Goal: Transaction & Acquisition: Purchase product/service

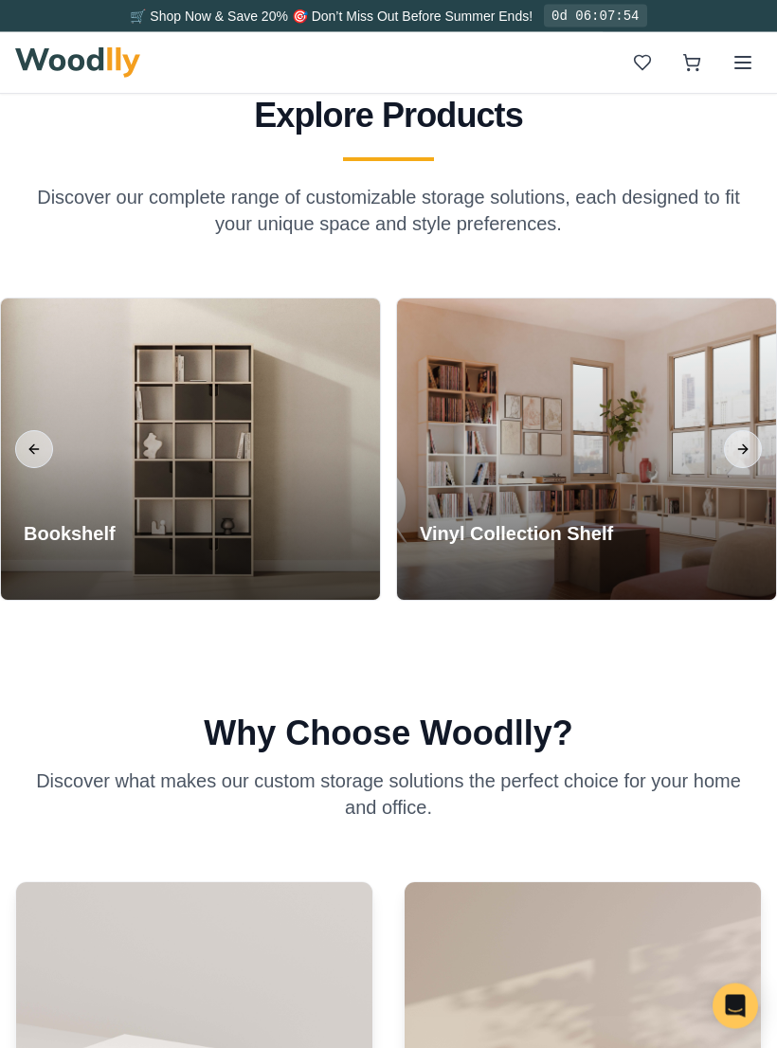
scroll to position [2169, 0]
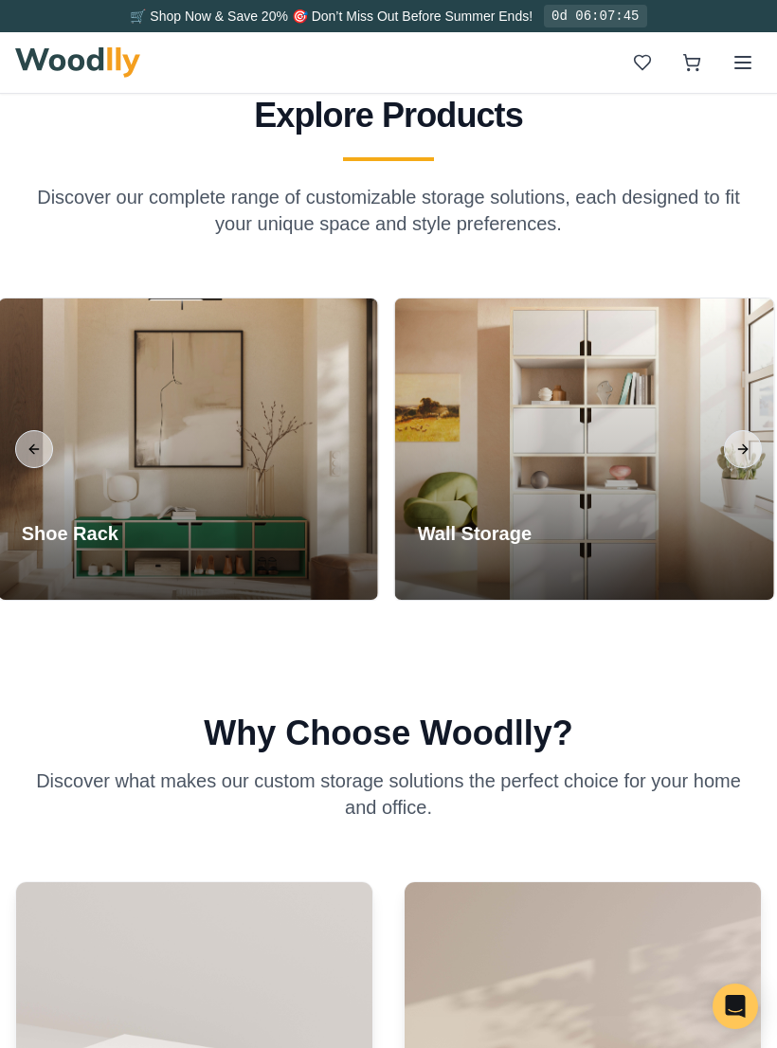
click at [579, 476] on div at bounding box center [584, 449] width 379 height 301
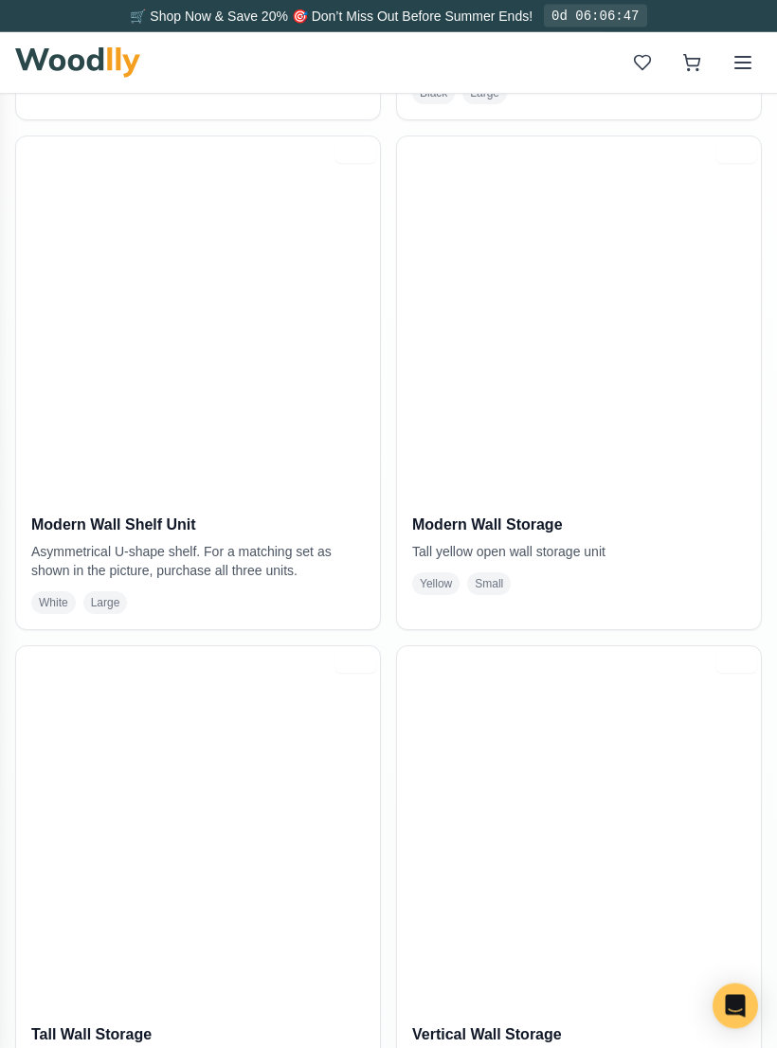
scroll to position [894, 0]
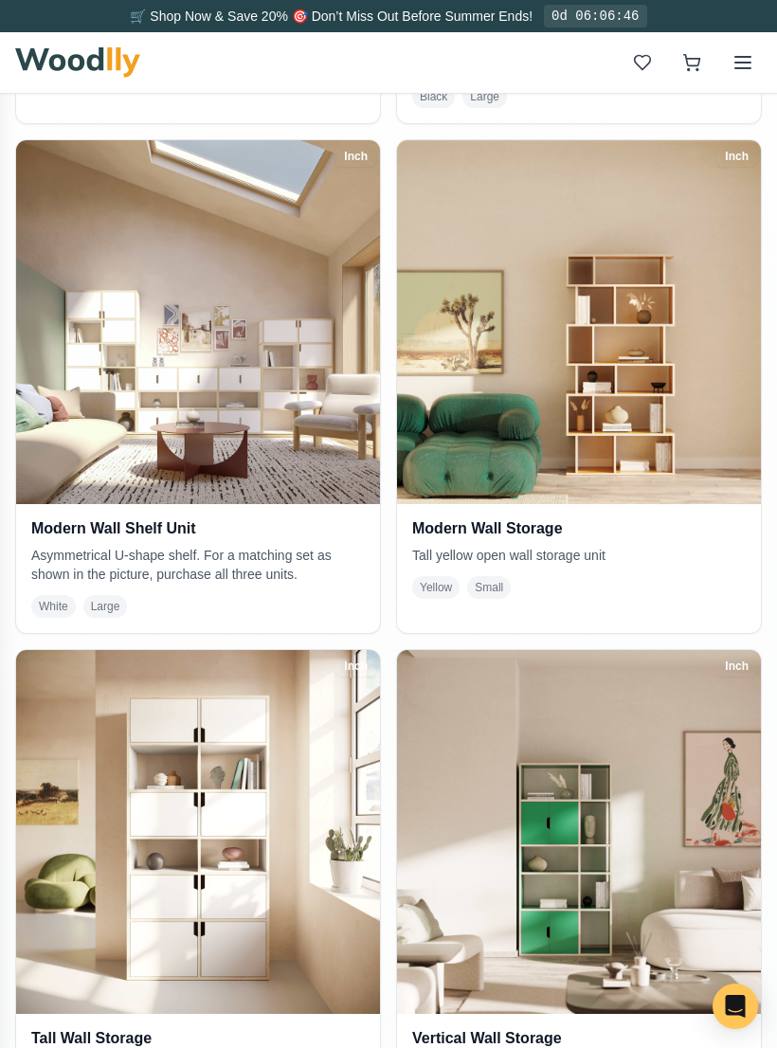
click at [248, 889] on img at bounding box center [198, 832] width 364 height 364
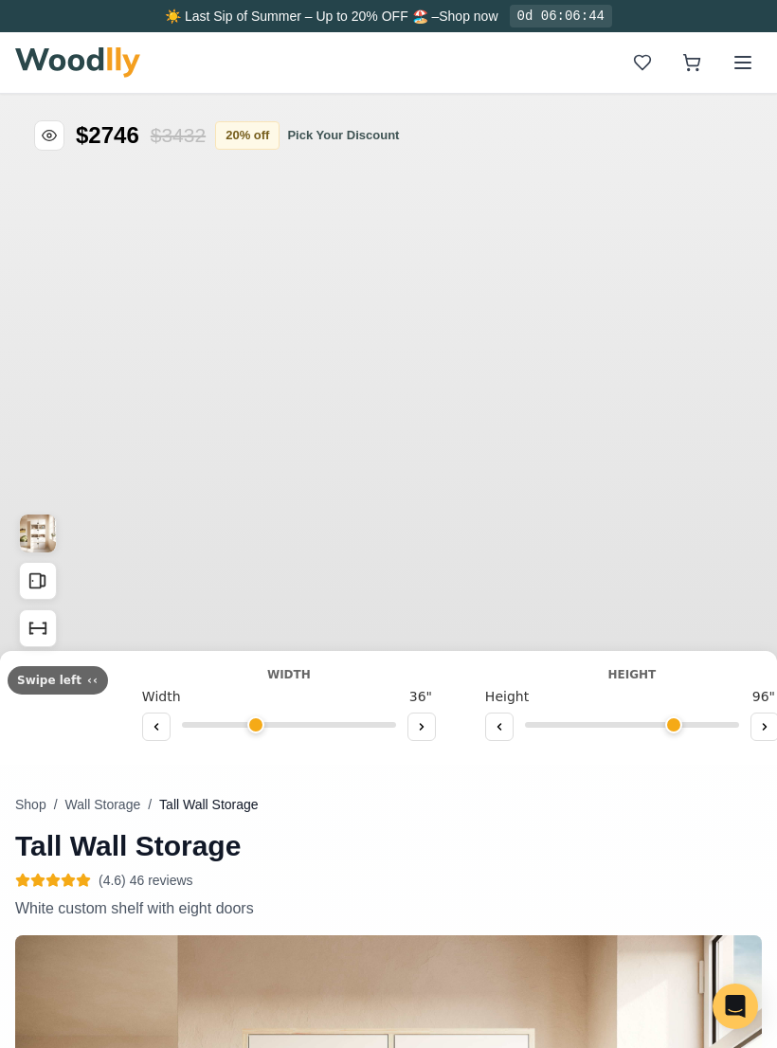
type input "36"
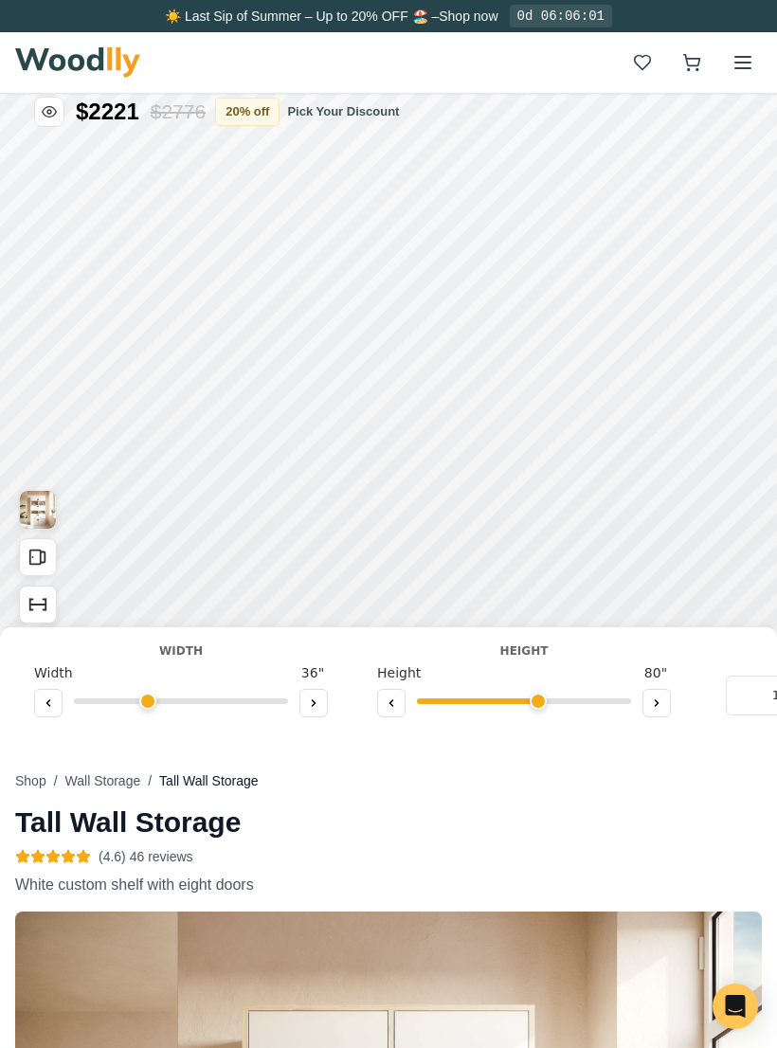
scroll to position [23, 0]
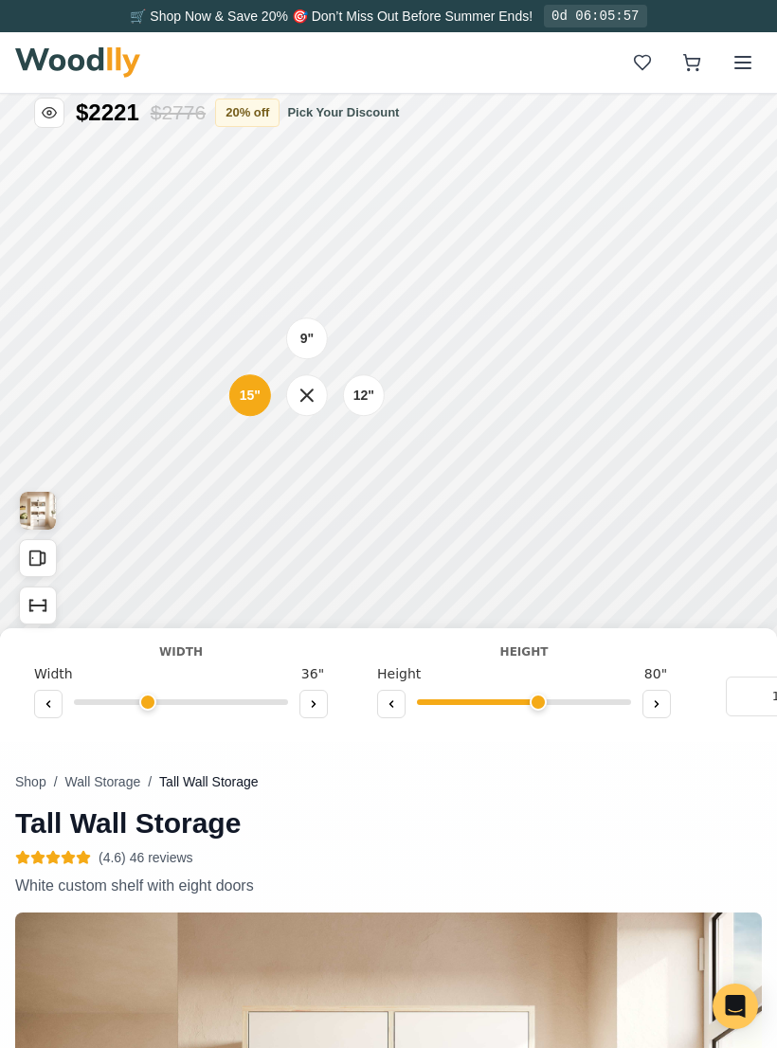
click at [313, 331] on div "9"" at bounding box center [306, 339] width 13 height 20
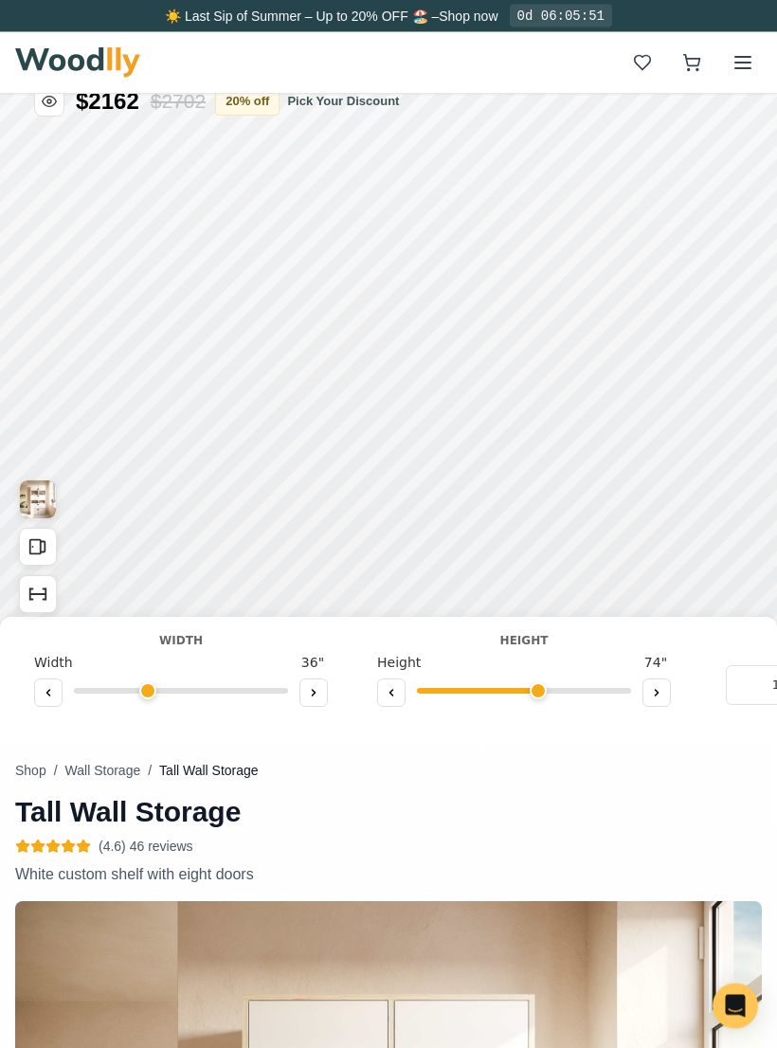
scroll to position [34, 0]
click at [658, 687] on icon at bounding box center [656, 692] width 11 height 11
type input "6"
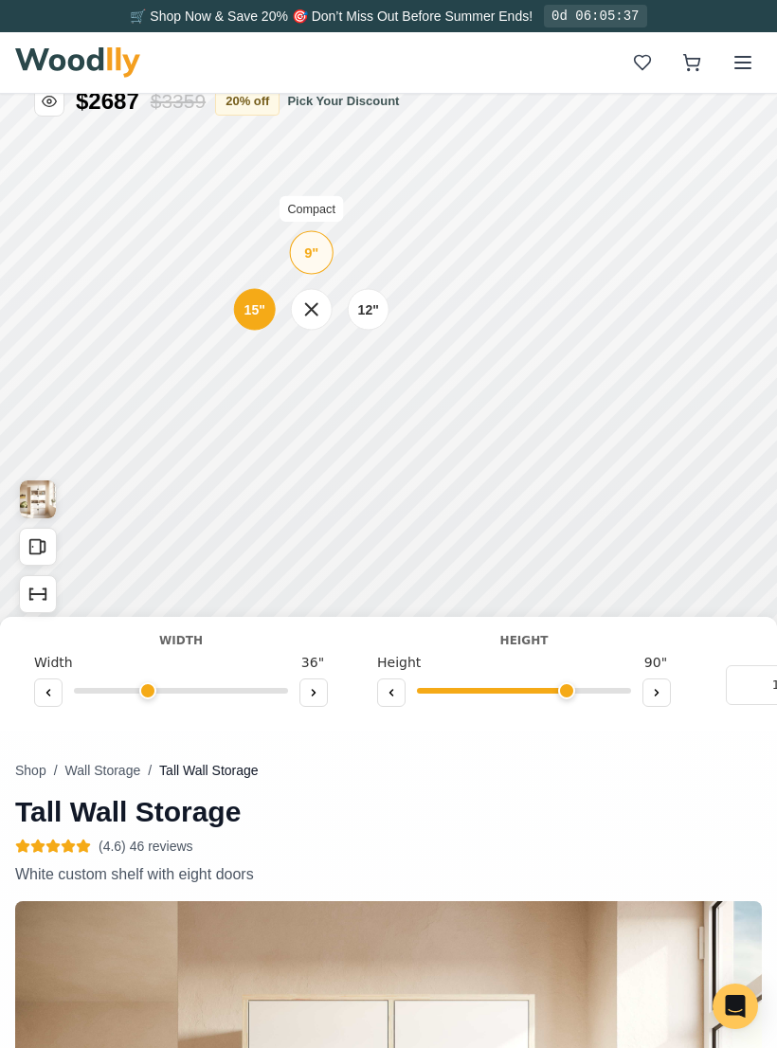
click at [314, 263] on div "9"" at bounding box center [311, 252] width 14 height 21
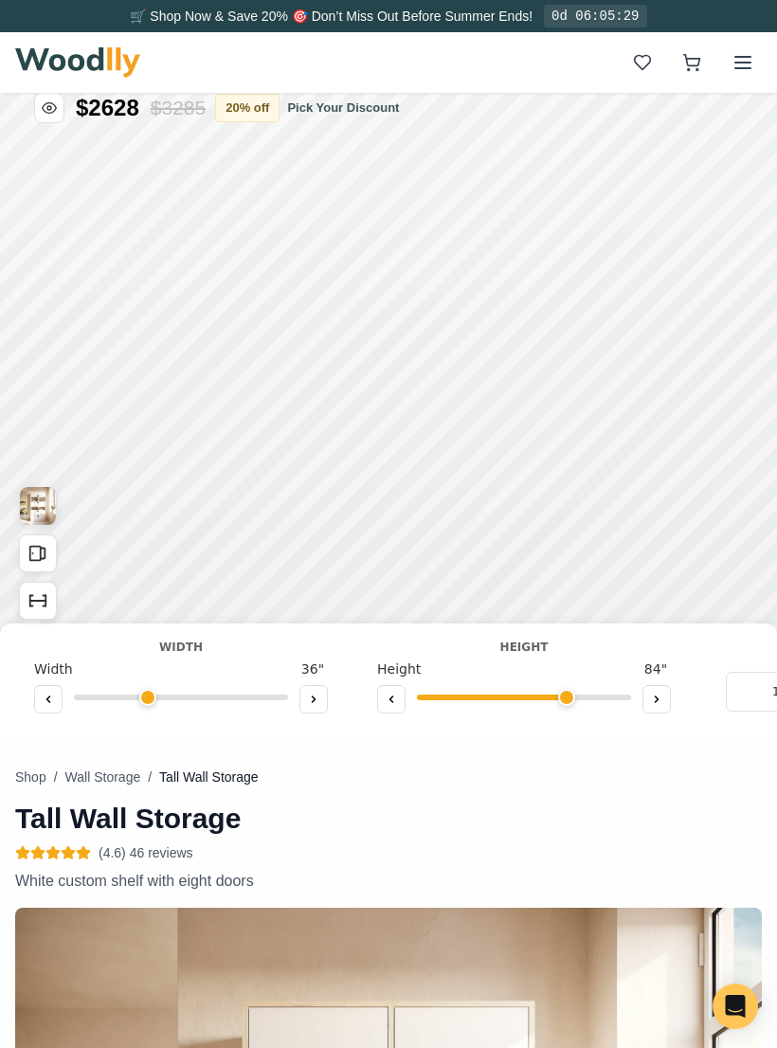
scroll to position [0, 0]
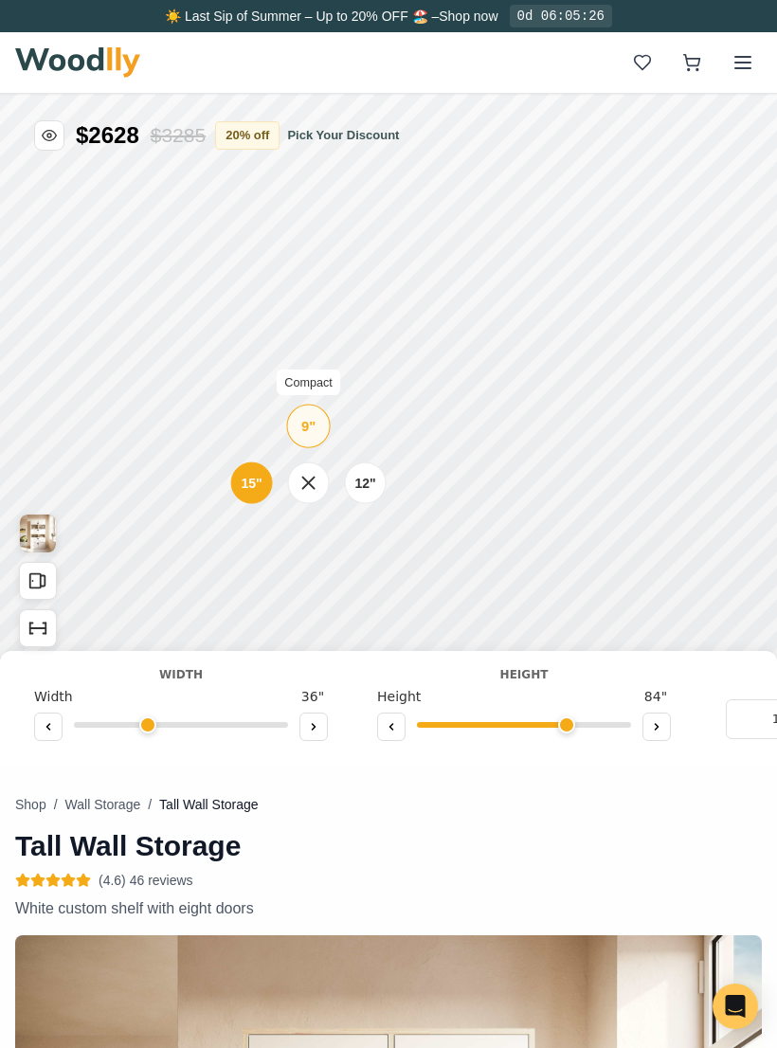
click at [308, 421] on div "9"" at bounding box center [308, 426] width 14 height 21
click at [358, 483] on div "12"" at bounding box center [363, 486] width 22 height 21
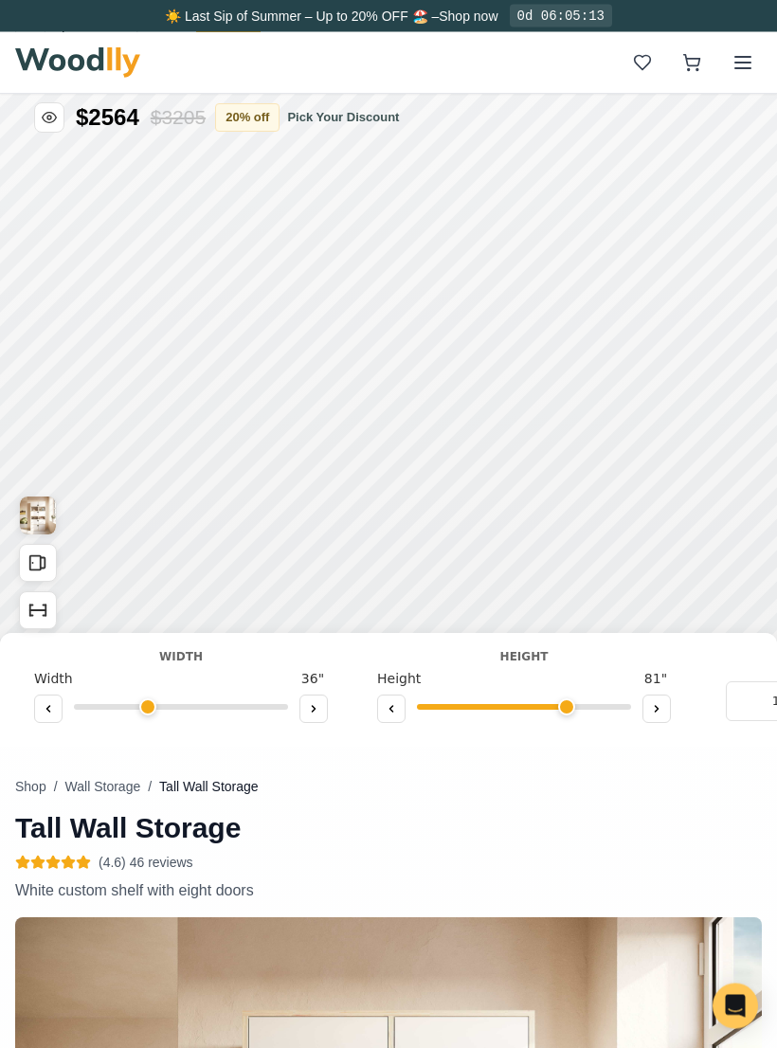
scroll to position [18, 0]
click at [365, 377] on div "12"" at bounding box center [364, 376] width 21 height 20
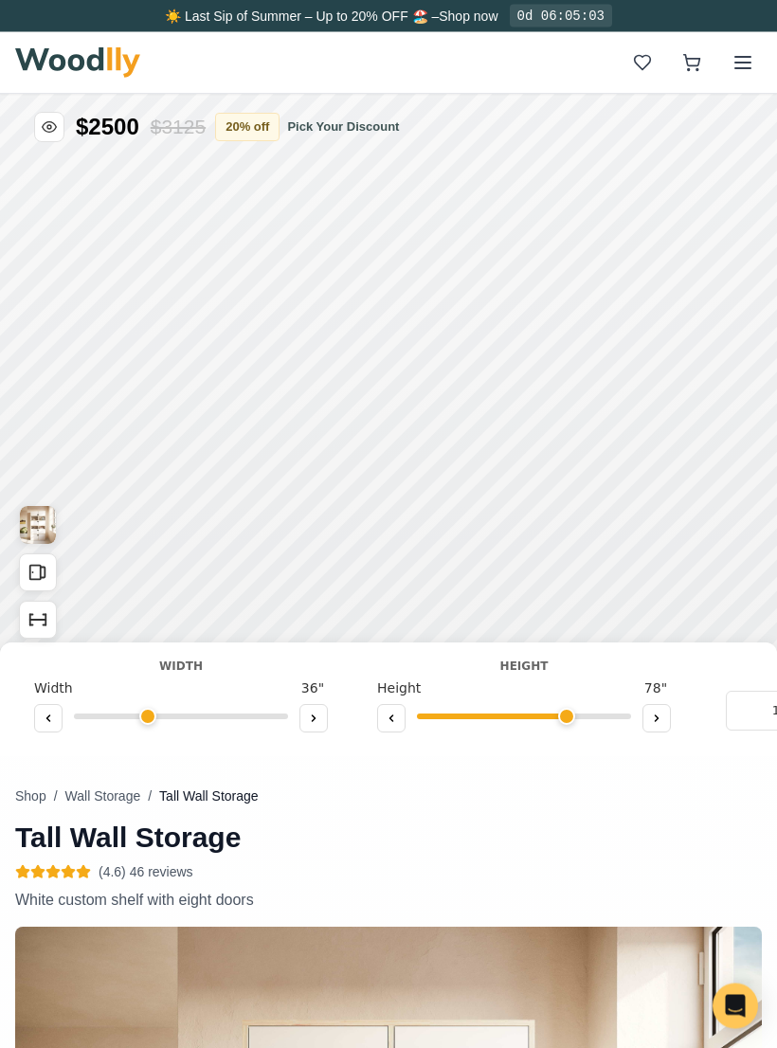
scroll to position [9, 0]
click at [361, 340] on div "12"" at bounding box center [362, 343] width 21 height 20
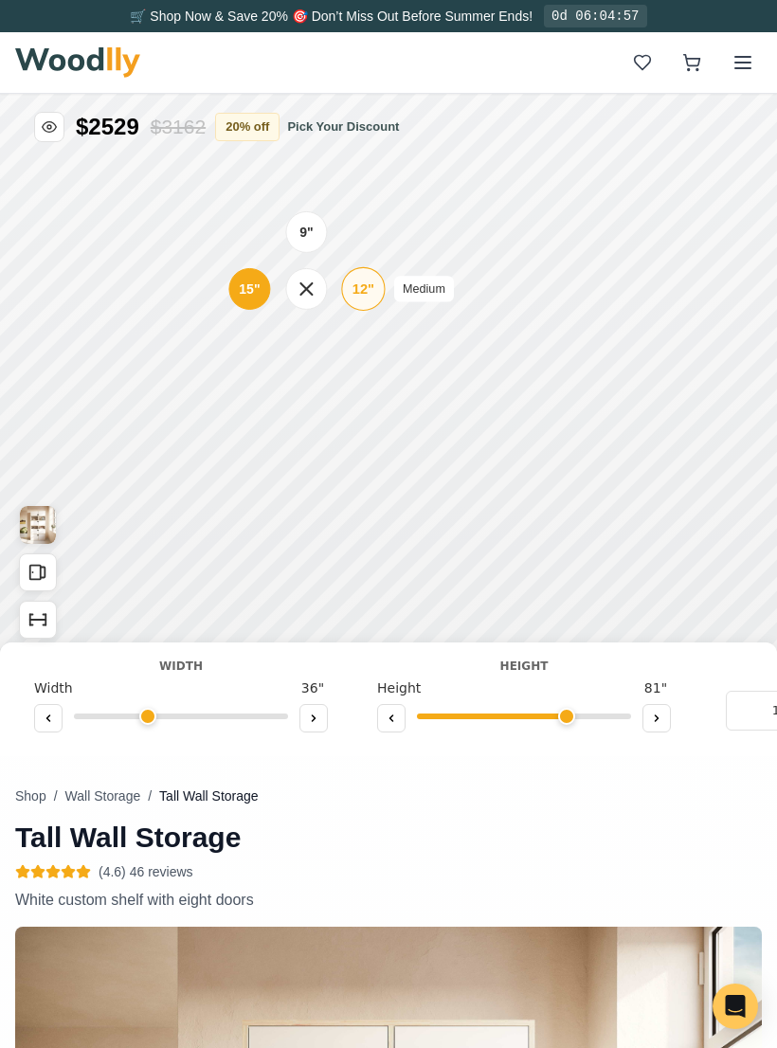
click at [365, 297] on div "12"" at bounding box center [364, 289] width 22 height 21
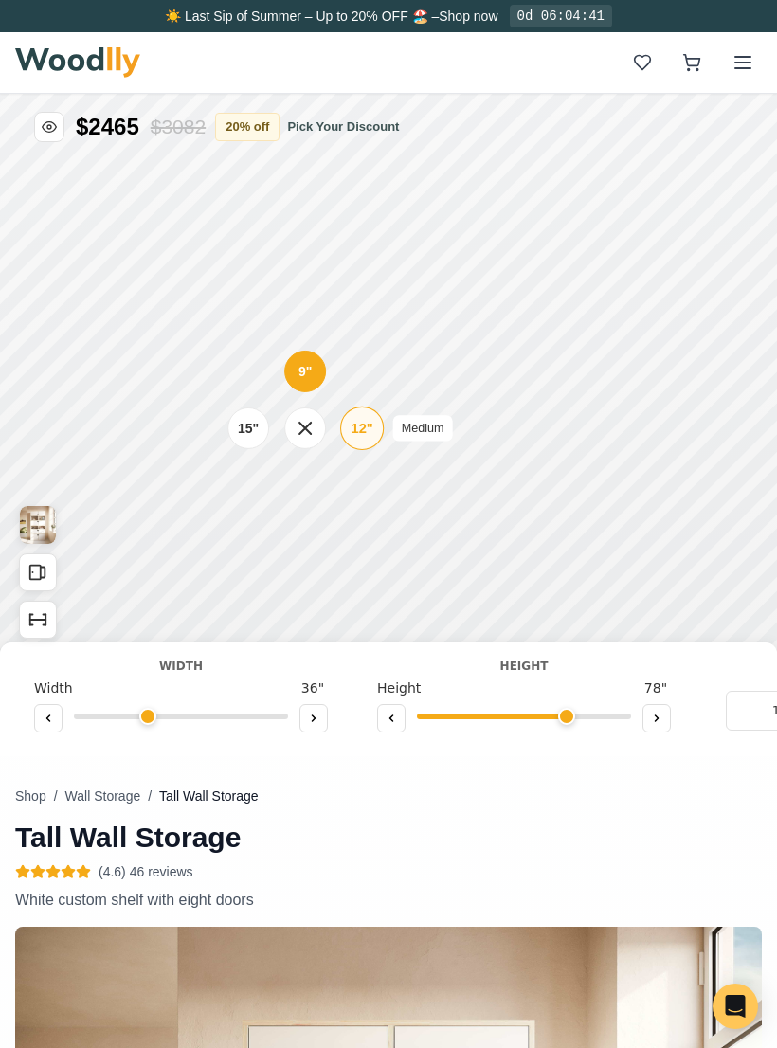
click at [369, 424] on div "12"" at bounding box center [362, 428] width 22 height 21
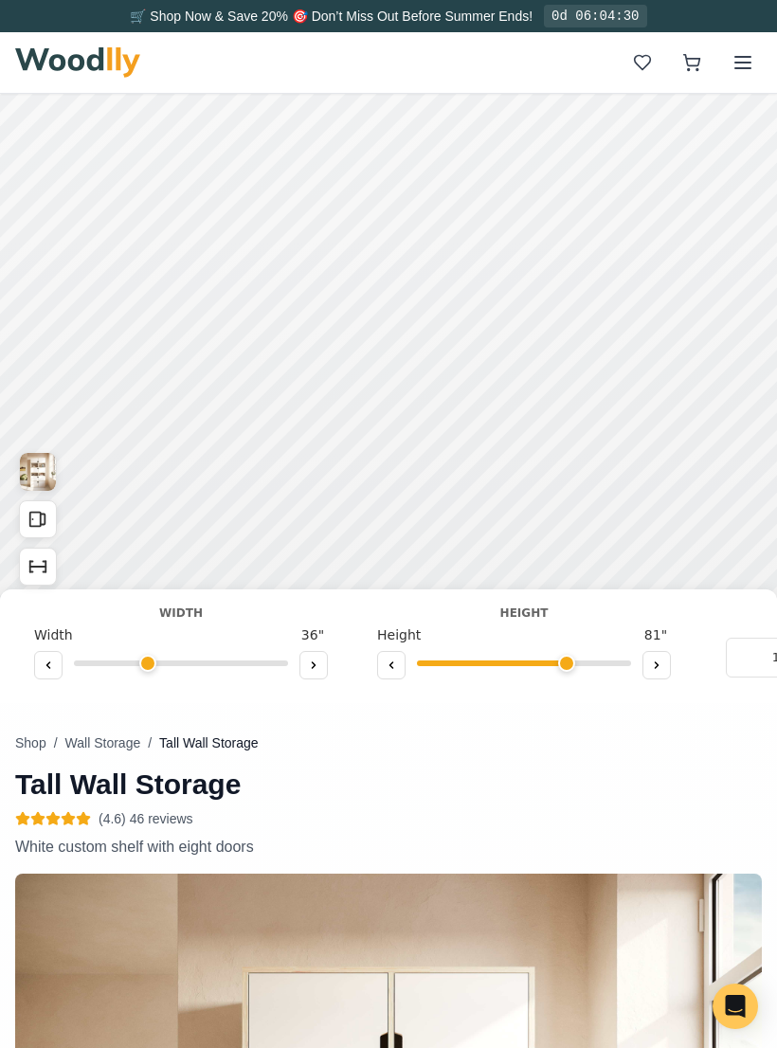
scroll to position [0, 0]
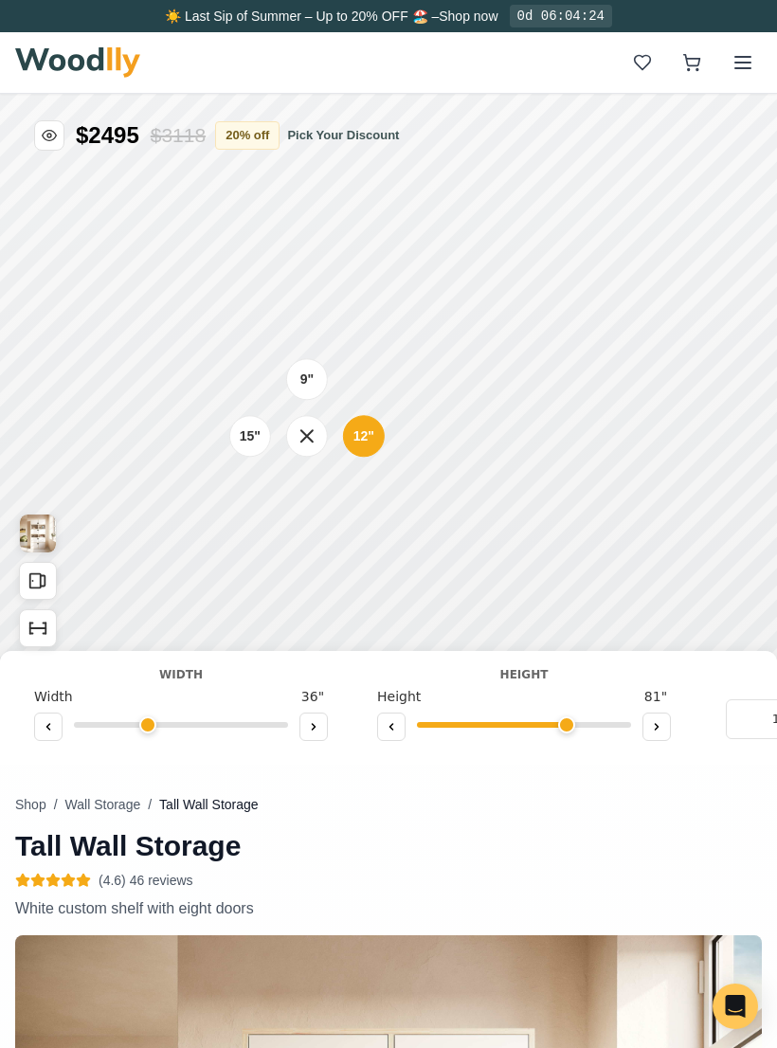
click at [317, 377] on div "9"" at bounding box center [307, 379] width 42 height 42
click at [318, 719] on button at bounding box center [313, 727] width 28 height 28
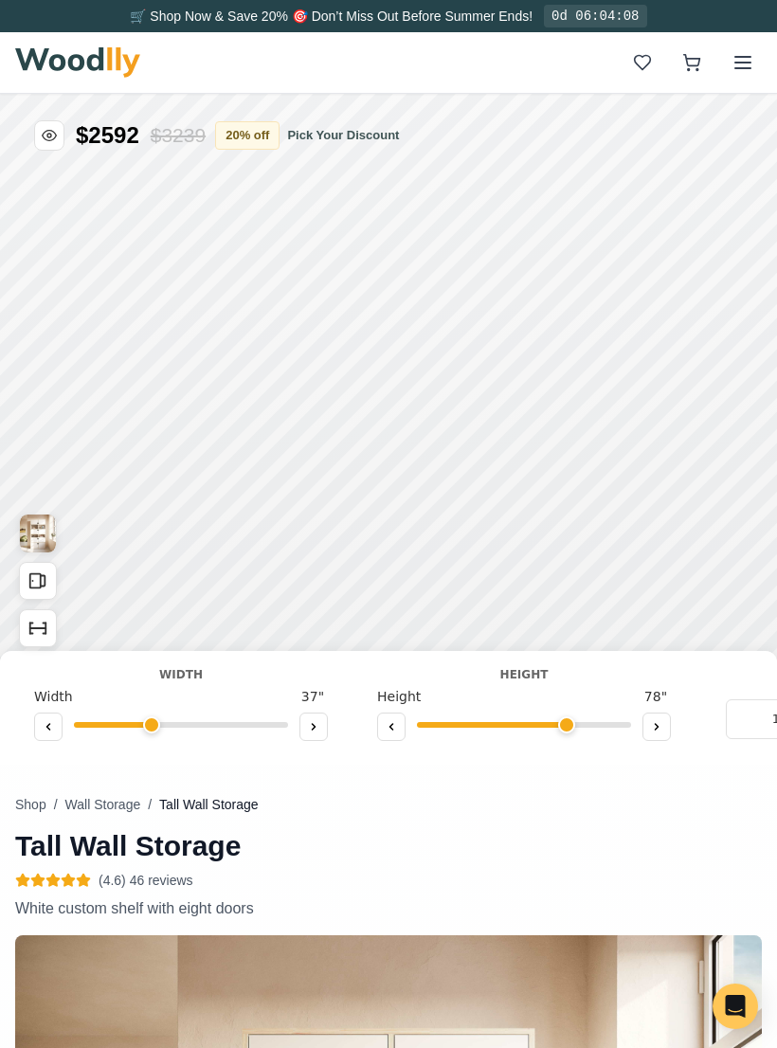
click at [54, 724] on button at bounding box center [48, 727] width 28 height 28
click at [42, 630] on icon "Show Dimensions" at bounding box center [37, 628] width 21 height 21
click at [320, 735] on button at bounding box center [313, 727] width 28 height 28
click at [326, 731] on button at bounding box center [313, 727] width 28 height 28
click at [323, 726] on button at bounding box center [313, 727] width 28 height 28
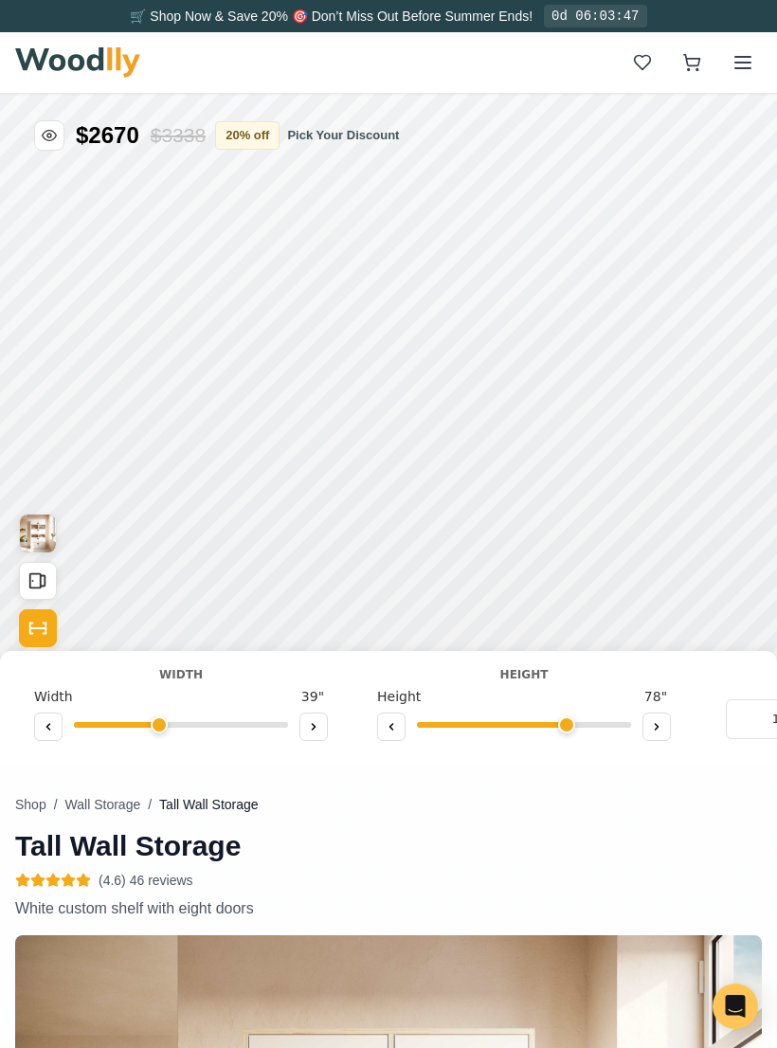
click at [327, 720] on button at bounding box center [313, 727] width 28 height 28
click at [323, 718] on button at bounding box center [313, 727] width 28 height 28
click at [323, 727] on button at bounding box center [313, 727] width 28 height 28
click at [323, 722] on button at bounding box center [313, 727] width 28 height 28
type input "43"
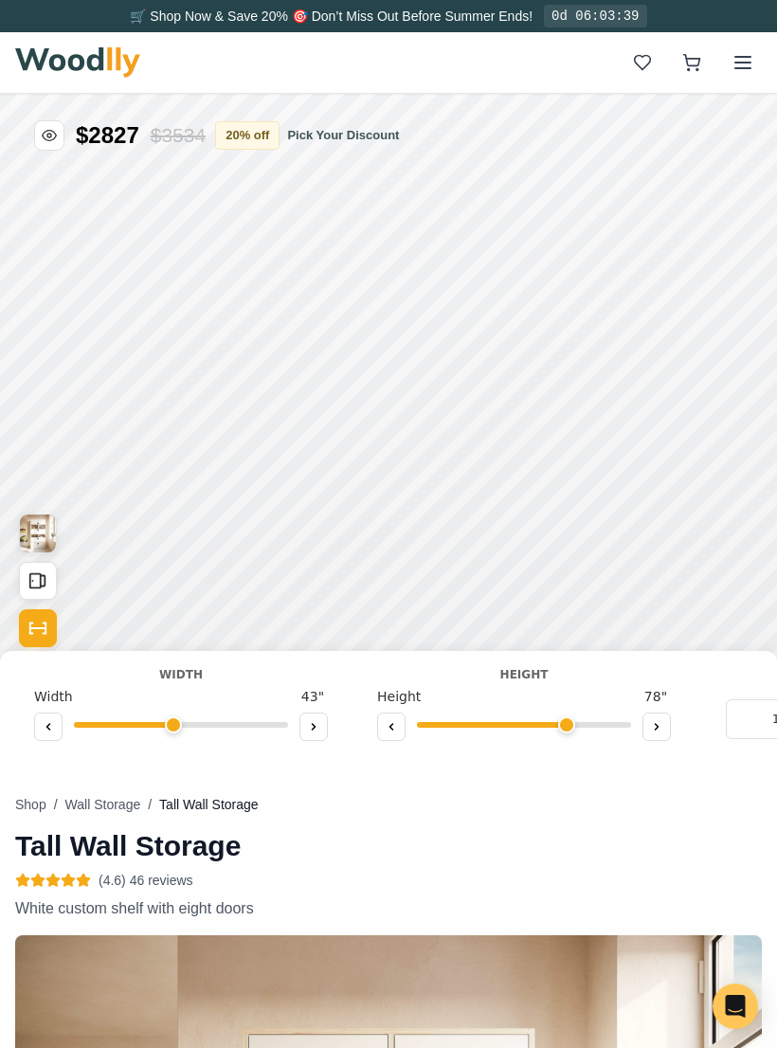
click at [34, 639] on button "Show Dimensions" at bounding box center [38, 628] width 38 height 38
click at [260, 132] on button "20 % off" at bounding box center [247, 135] width 64 height 28
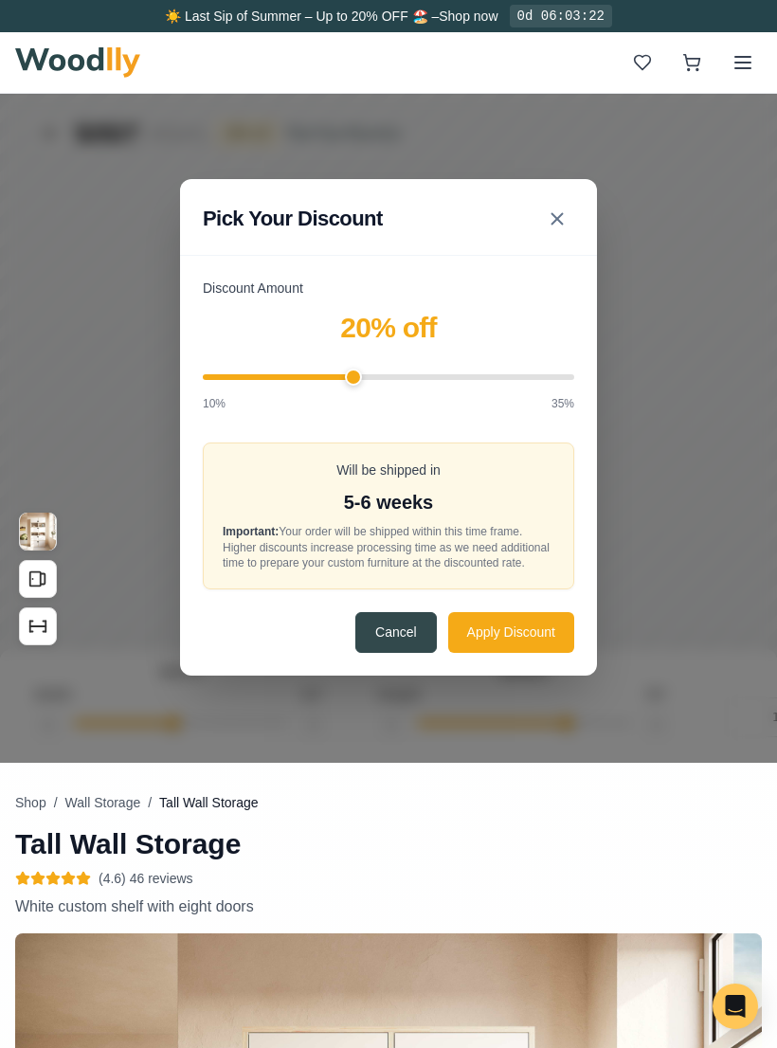
scroll to position [3, 0]
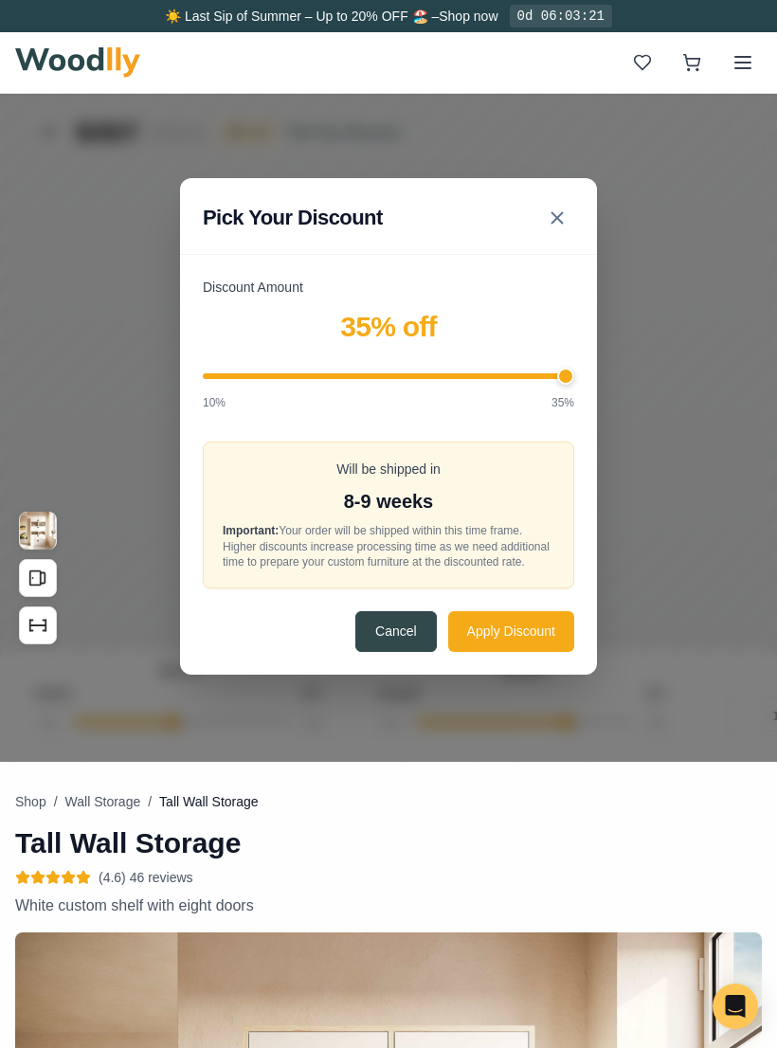
type input "35"
click at [541, 644] on button "Apply Discount" at bounding box center [511, 631] width 126 height 41
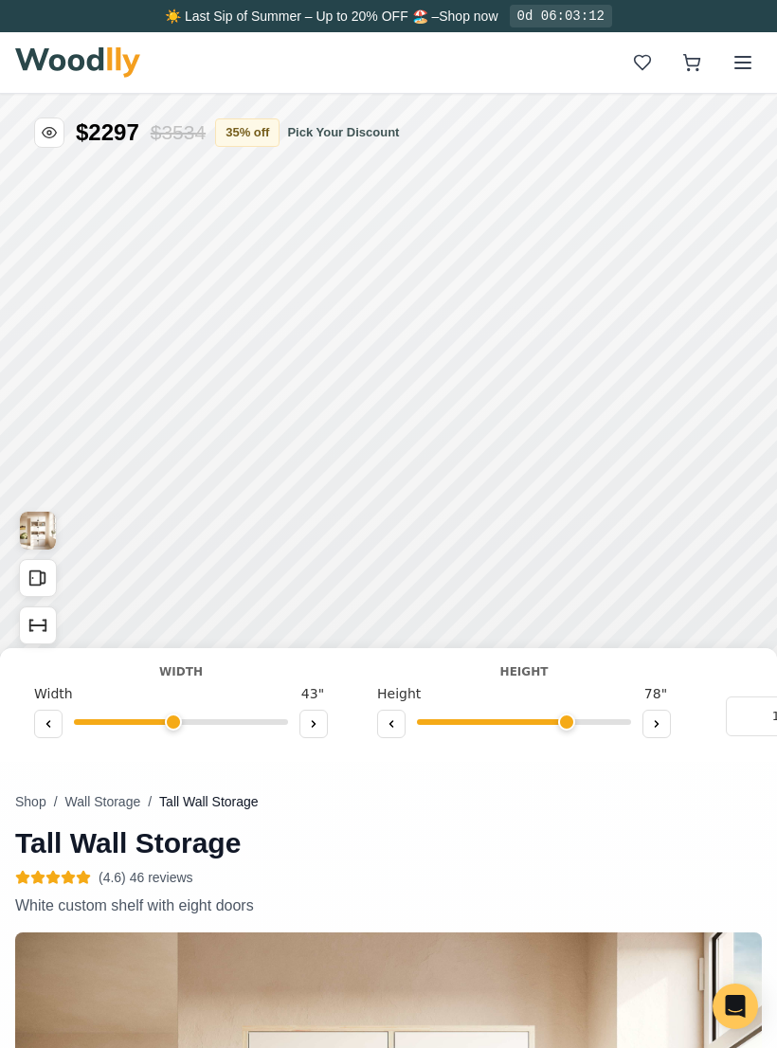
click at [32, 526] on img "View Gallery" at bounding box center [38, 531] width 36 height 38
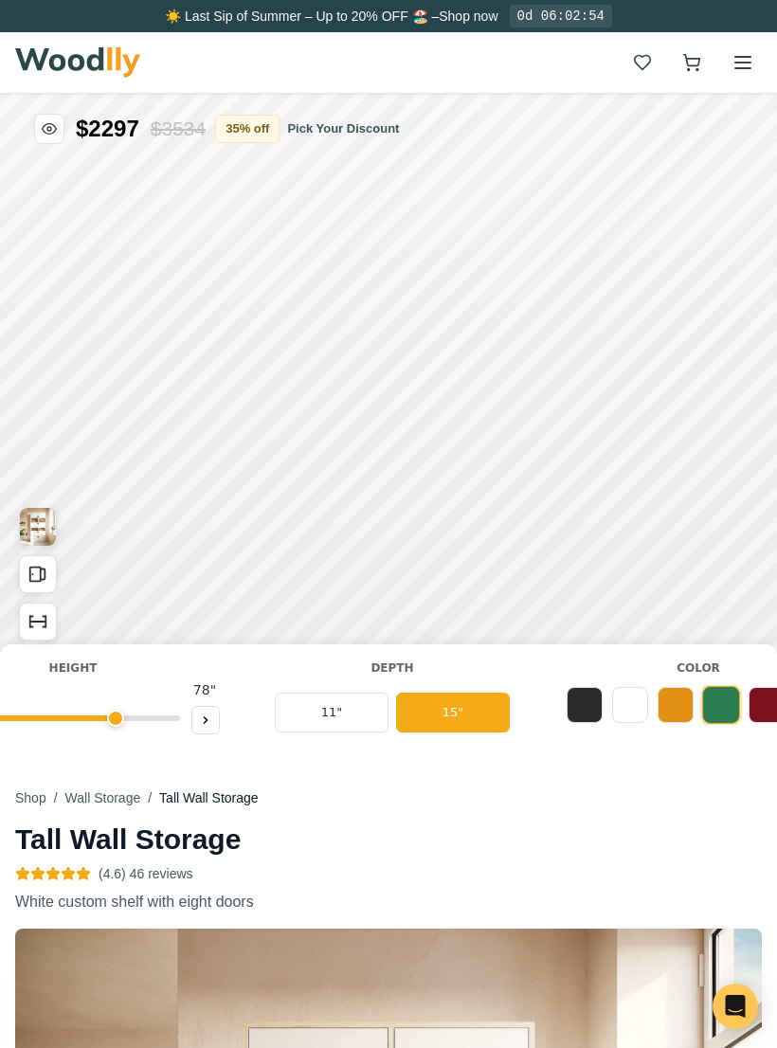
scroll to position [0, 453]
click at [635, 699] on button at bounding box center [628, 705] width 36 height 36
click at [676, 695] on button at bounding box center [674, 705] width 36 height 36
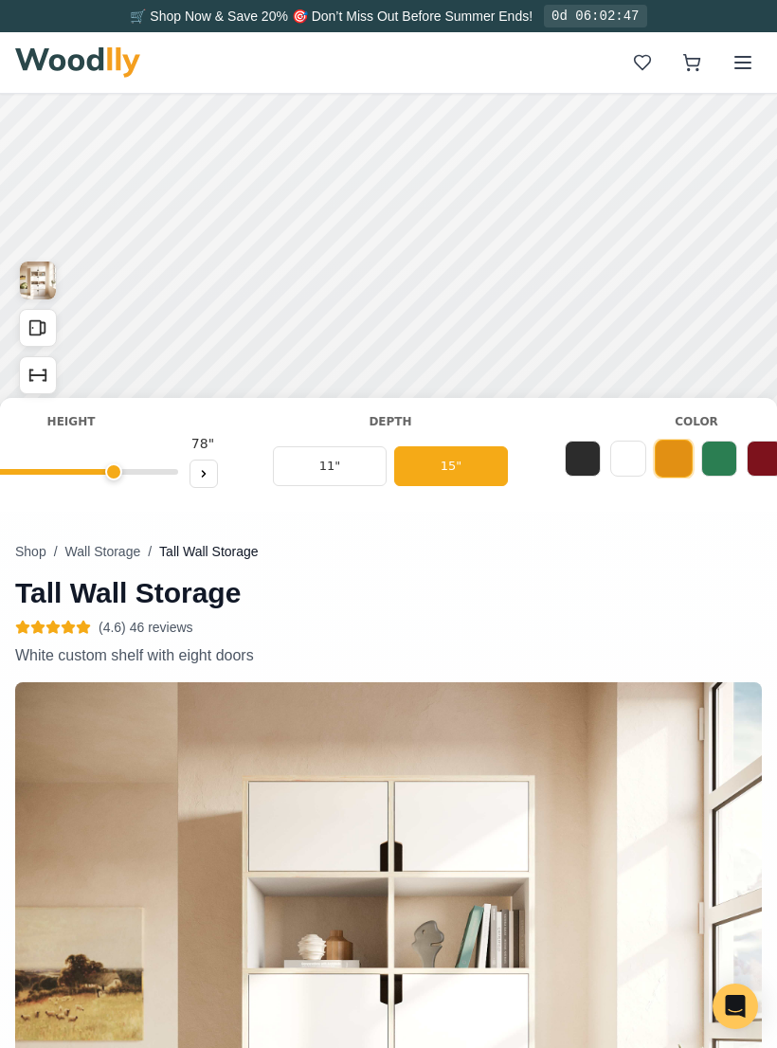
scroll to position [250, 0]
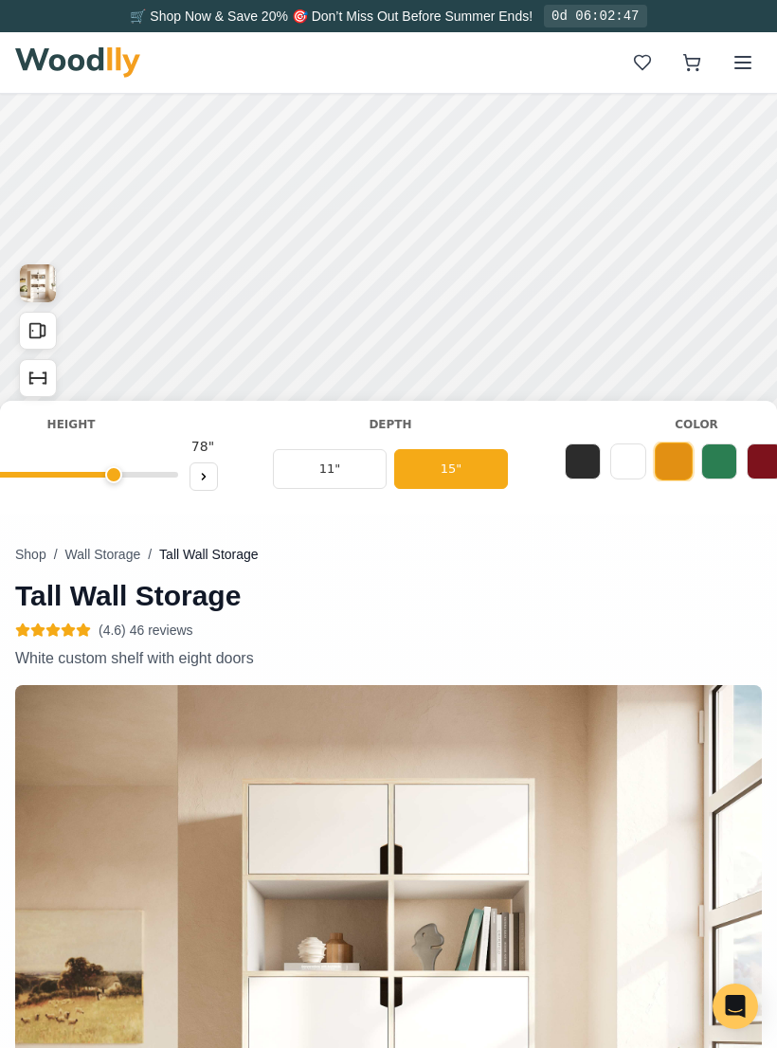
click at [717, 456] on button at bounding box center [719, 462] width 36 height 36
click at [678, 457] on button at bounding box center [674, 462] width 36 height 36
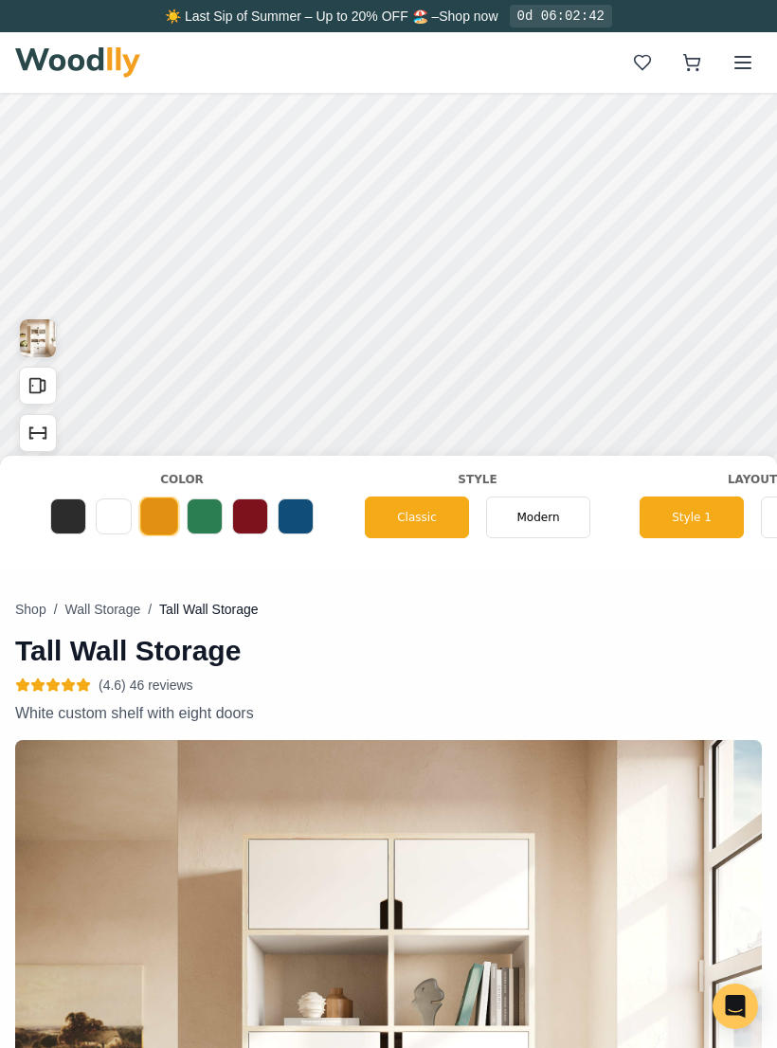
scroll to position [0, 969]
click at [546, 511] on span "Modern" at bounding box center [537, 517] width 43 height 17
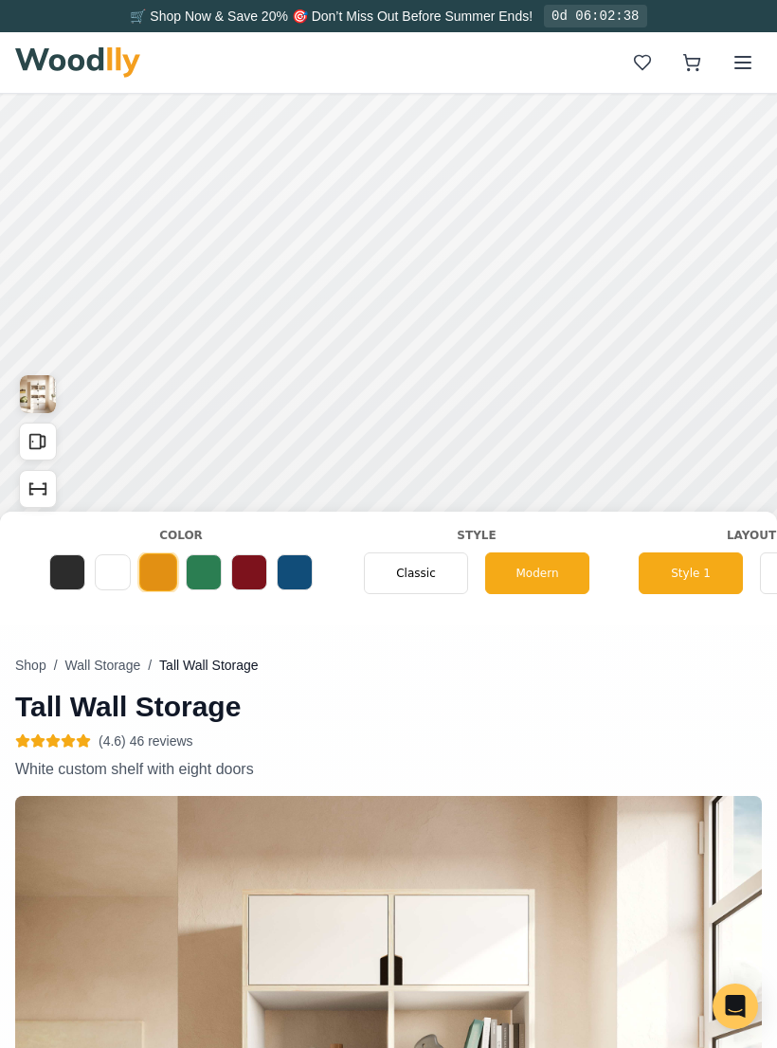
scroll to position [137, 0]
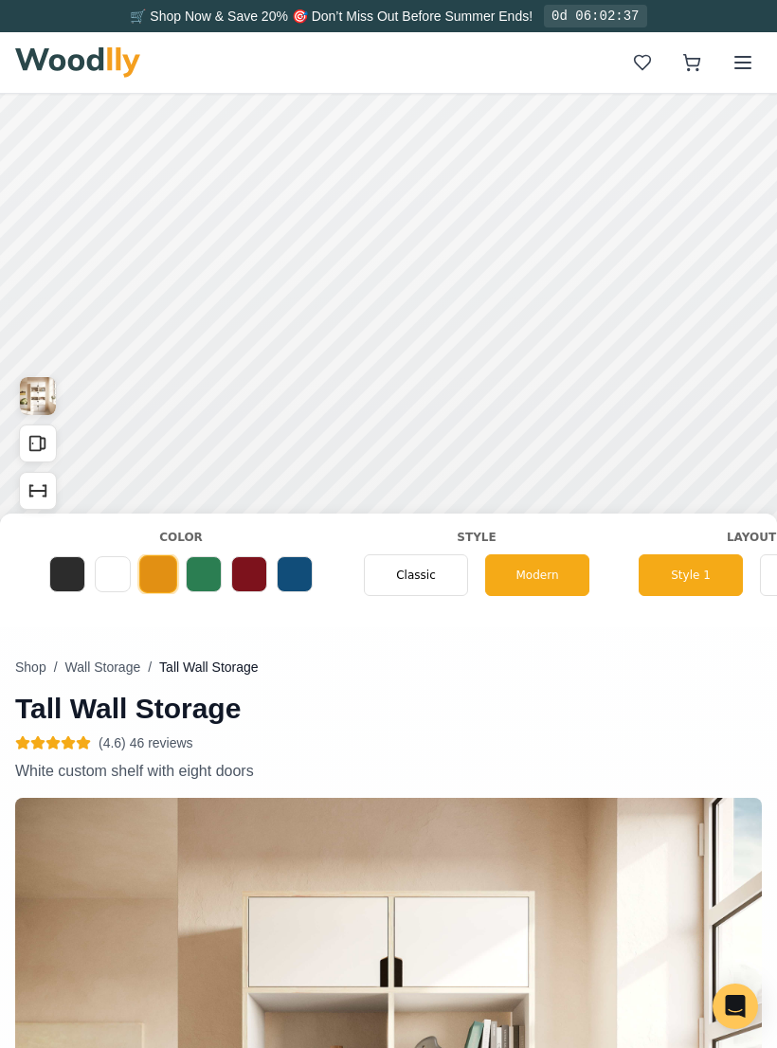
click at [418, 588] on div "Classic" at bounding box center [416, 575] width 104 height 42
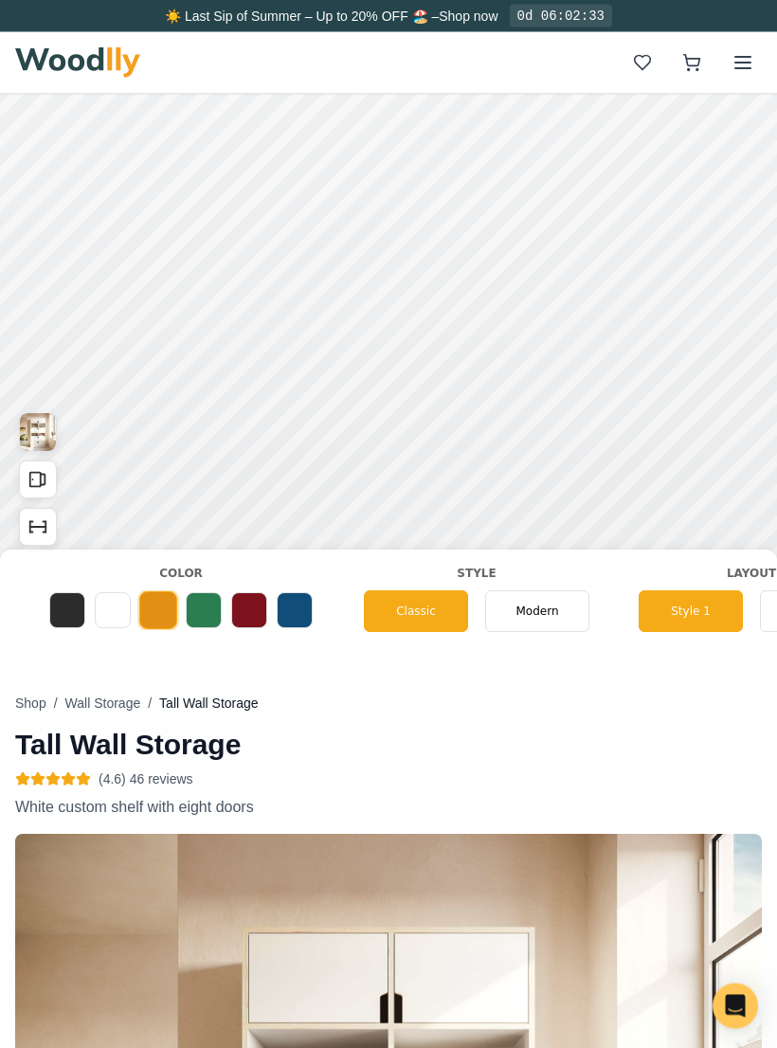
scroll to position [101, 0]
click at [699, 615] on button "Style 1" at bounding box center [691, 611] width 104 height 42
click at [243, 594] on button at bounding box center [249, 610] width 36 height 36
click at [197, 608] on button at bounding box center [204, 610] width 36 height 36
click at [301, 607] on button at bounding box center [295, 610] width 36 height 36
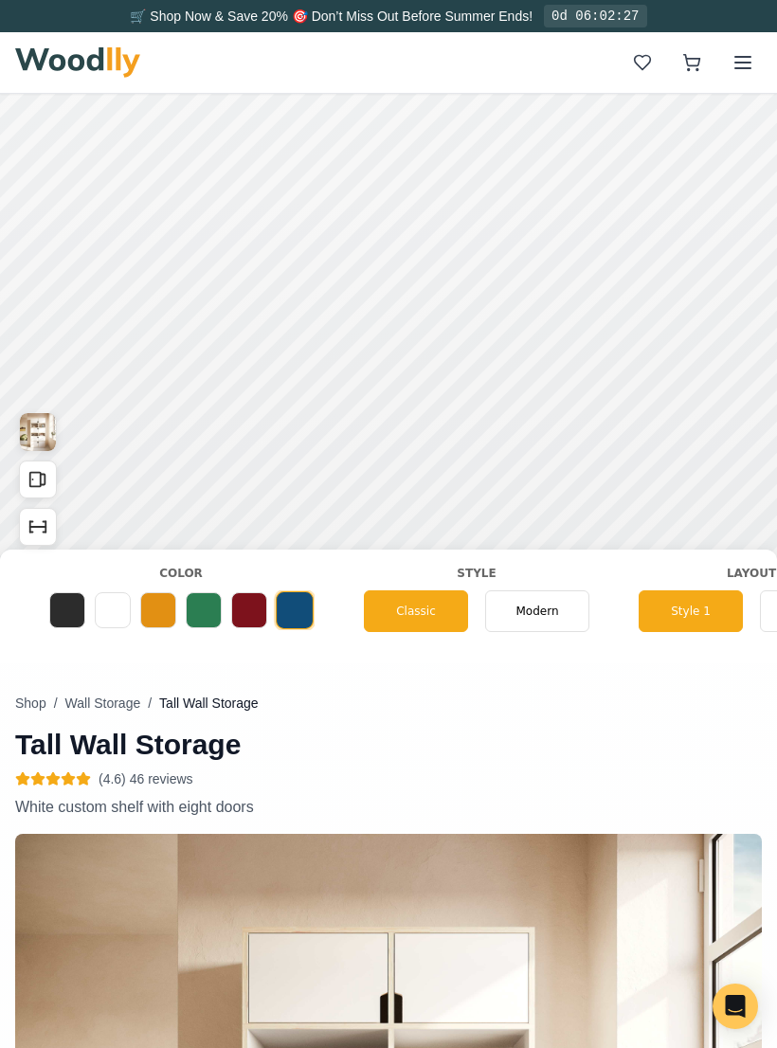
click at [157, 606] on button at bounding box center [158, 610] width 36 height 36
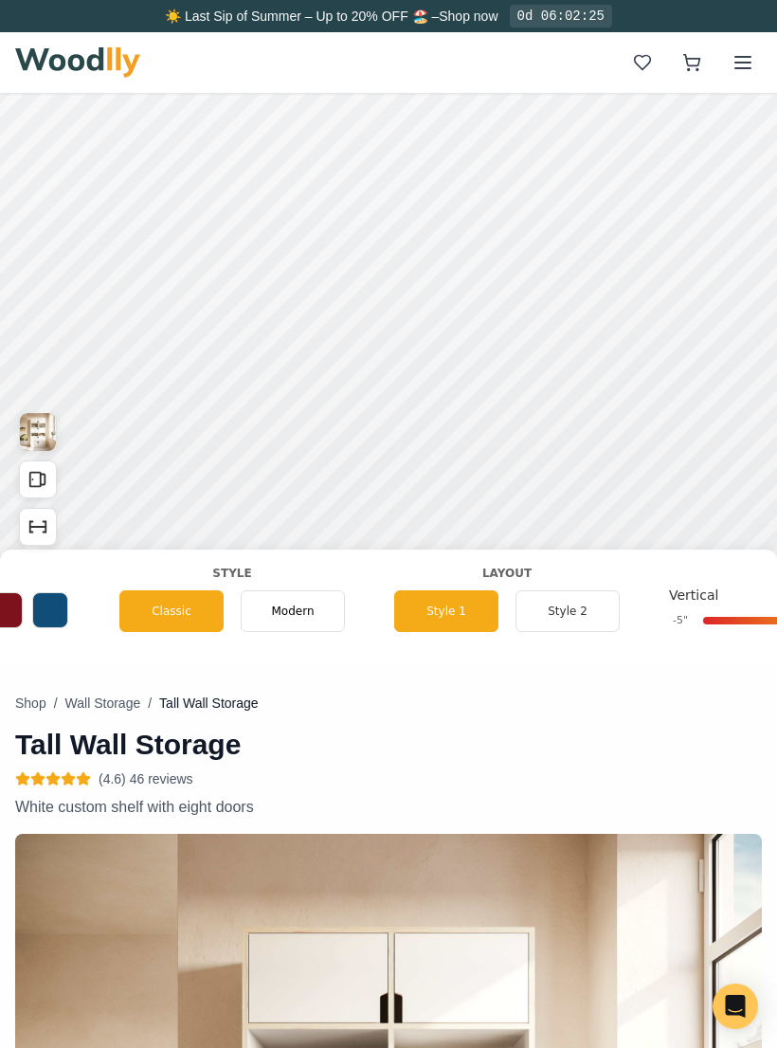
scroll to position [0, 1214]
click at [571, 604] on button "Style 2" at bounding box center [567, 611] width 104 height 42
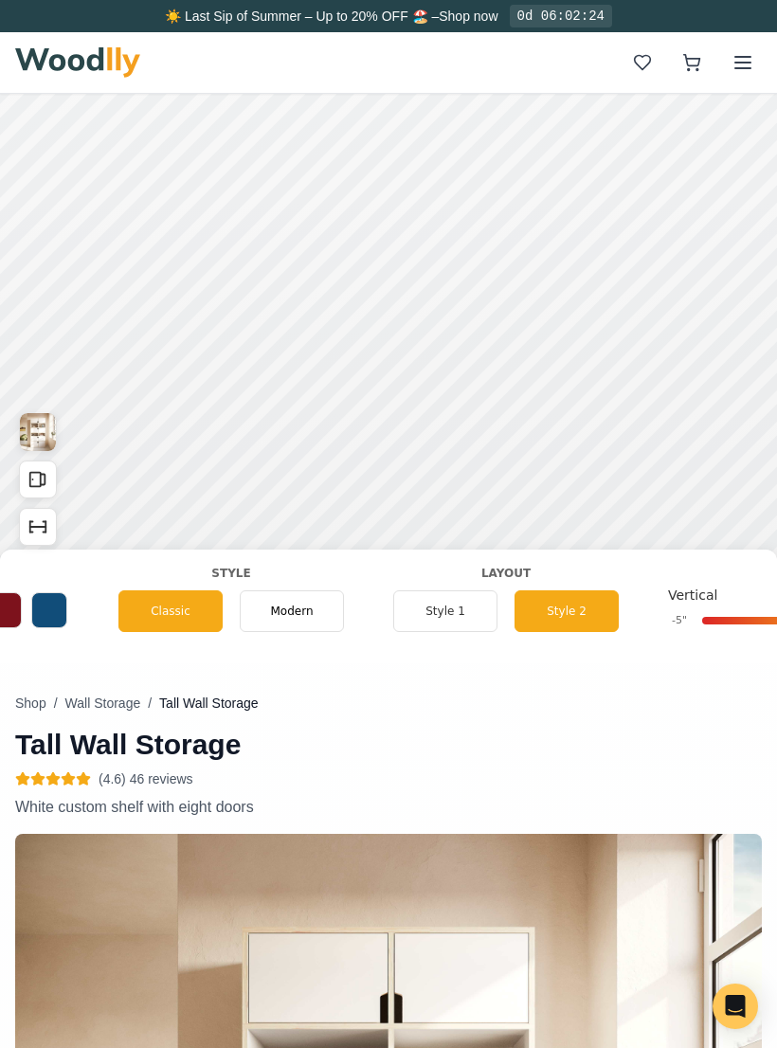
click at [455, 597] on button "Style 1" at bounding box center [445, 611] width 104 height 42
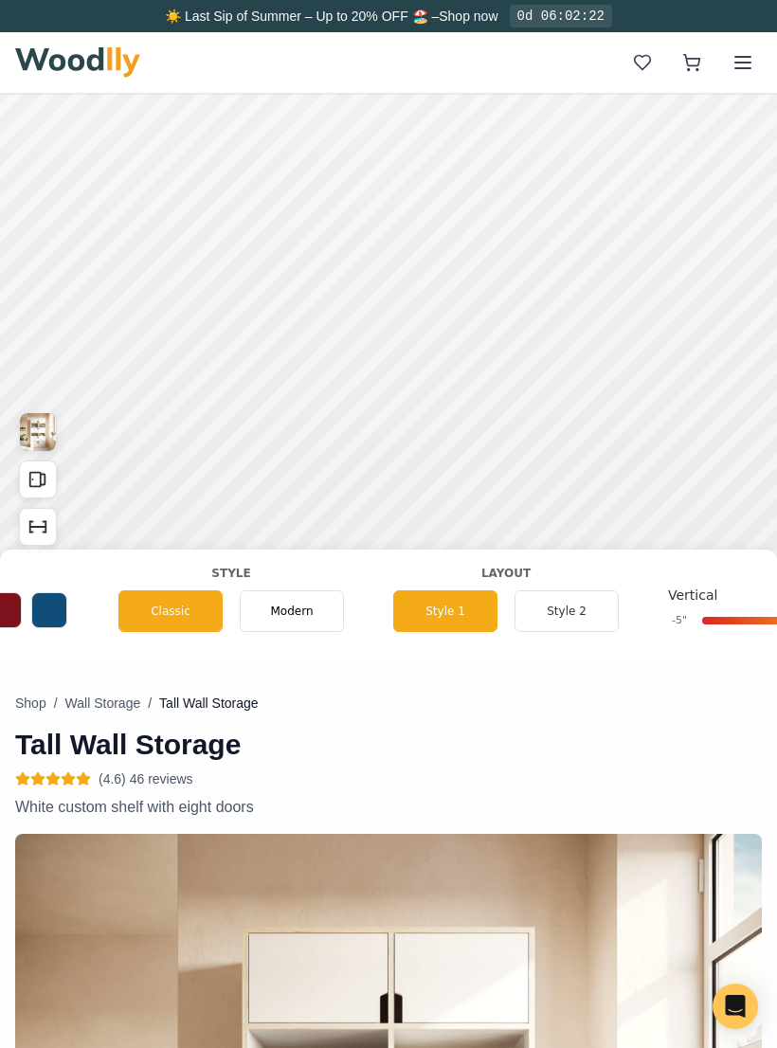
click at [565, 602] on button "Style 2" at bounding box center [567, 611] width 104 height 42
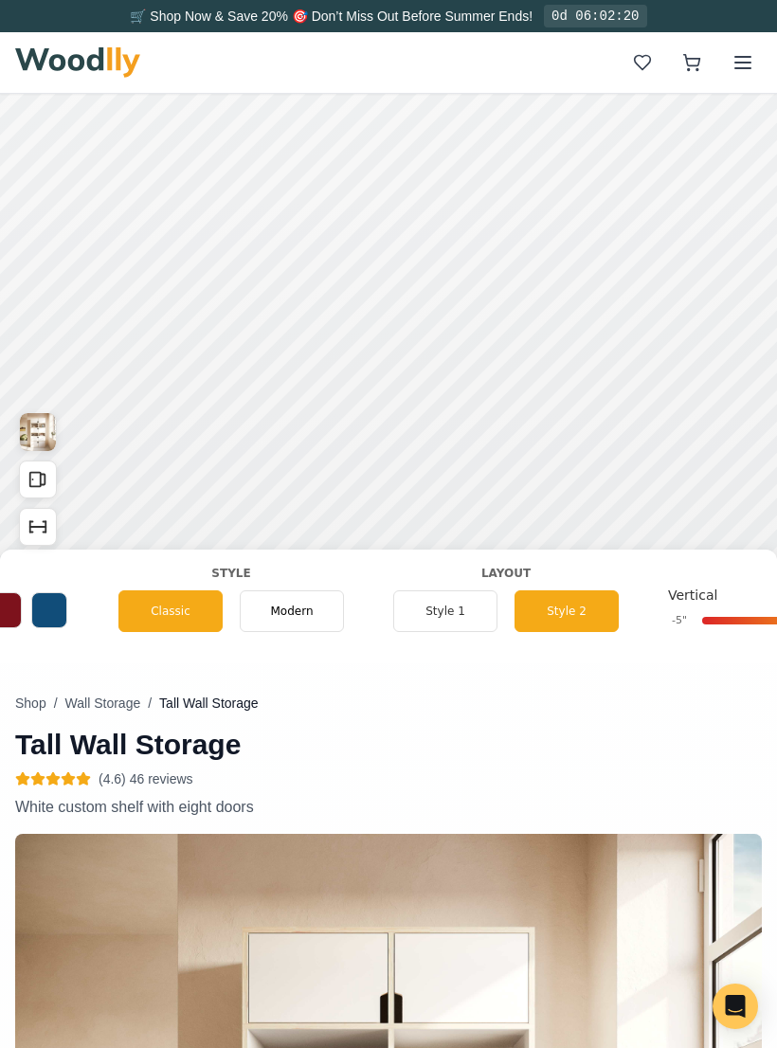
click at [452, 604] on button "Style 1" at bounding box center [445, 611] width 104 height 42
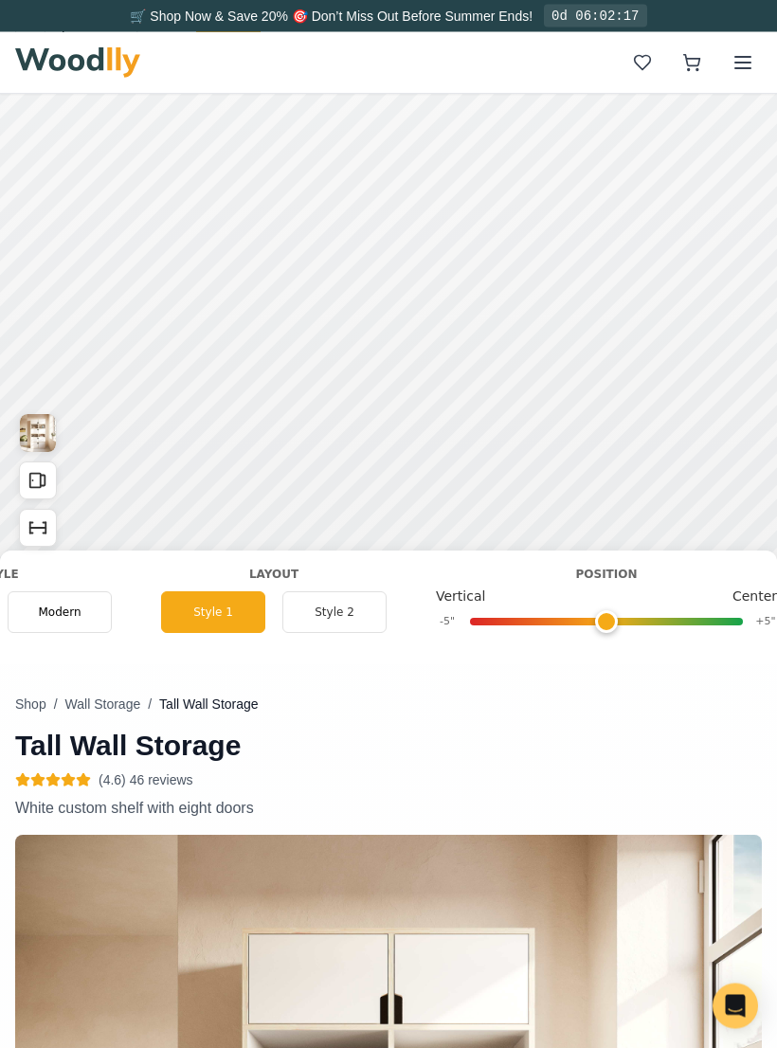
scroll to position [100, 0]
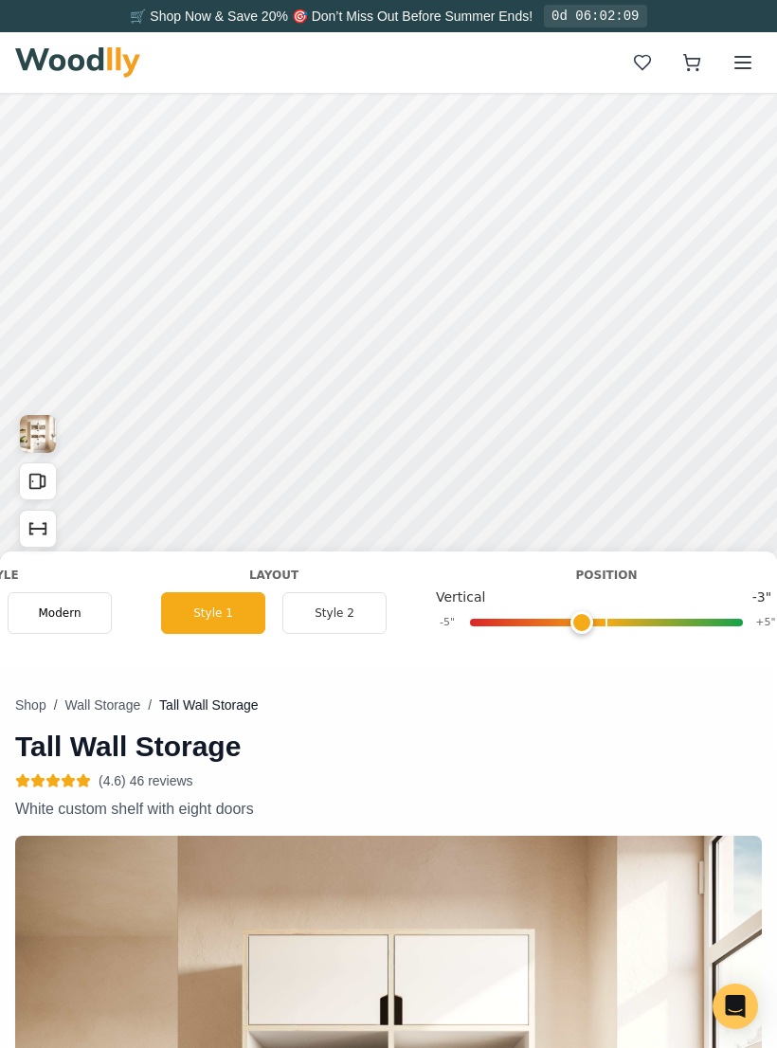
type input "0"
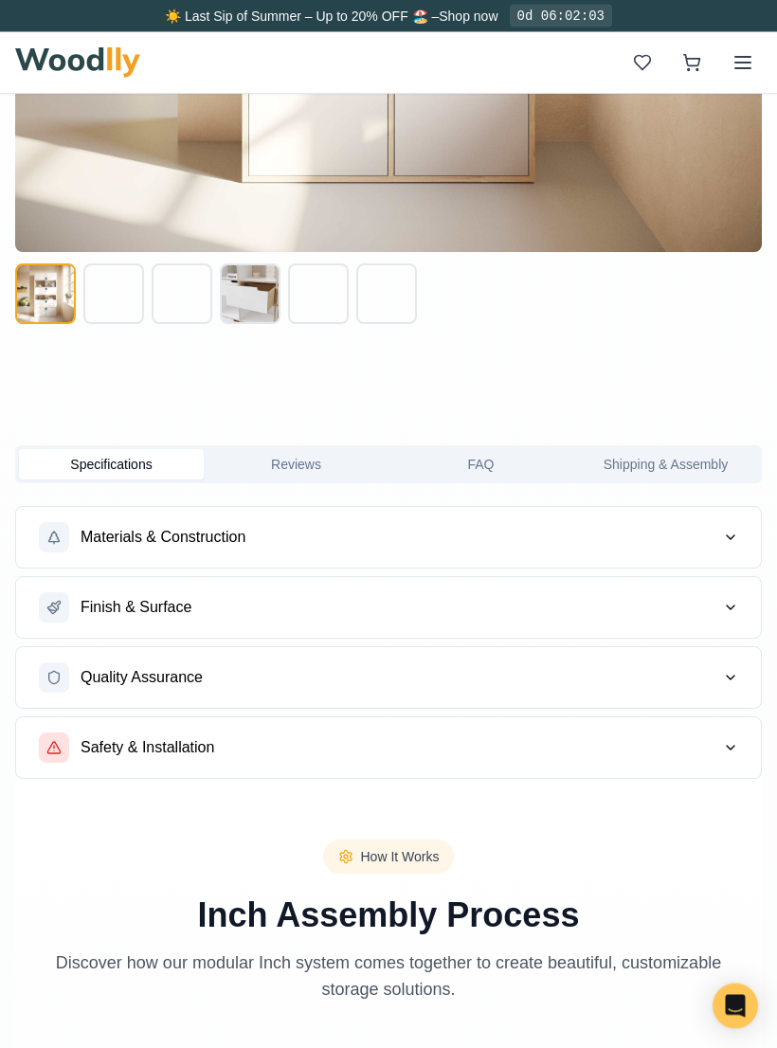
scroll to position [1430, 0]
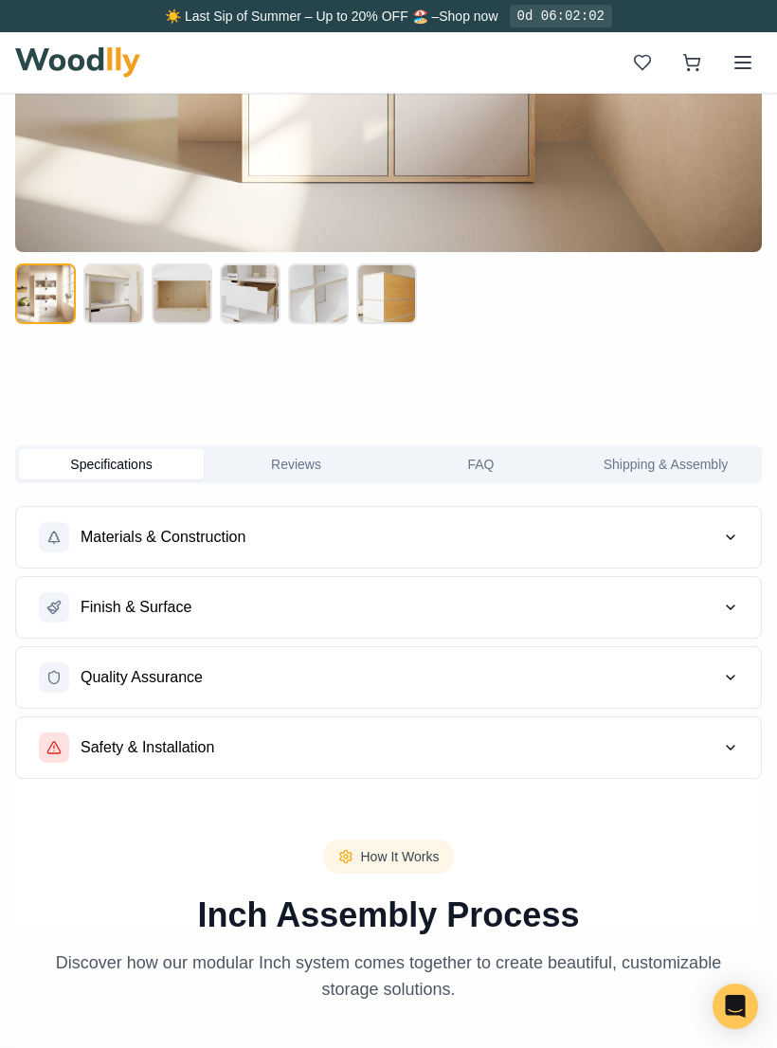
click at [713, 540] on button "Materials & Construction" at bounding box center [388, 537] width 745 height 61
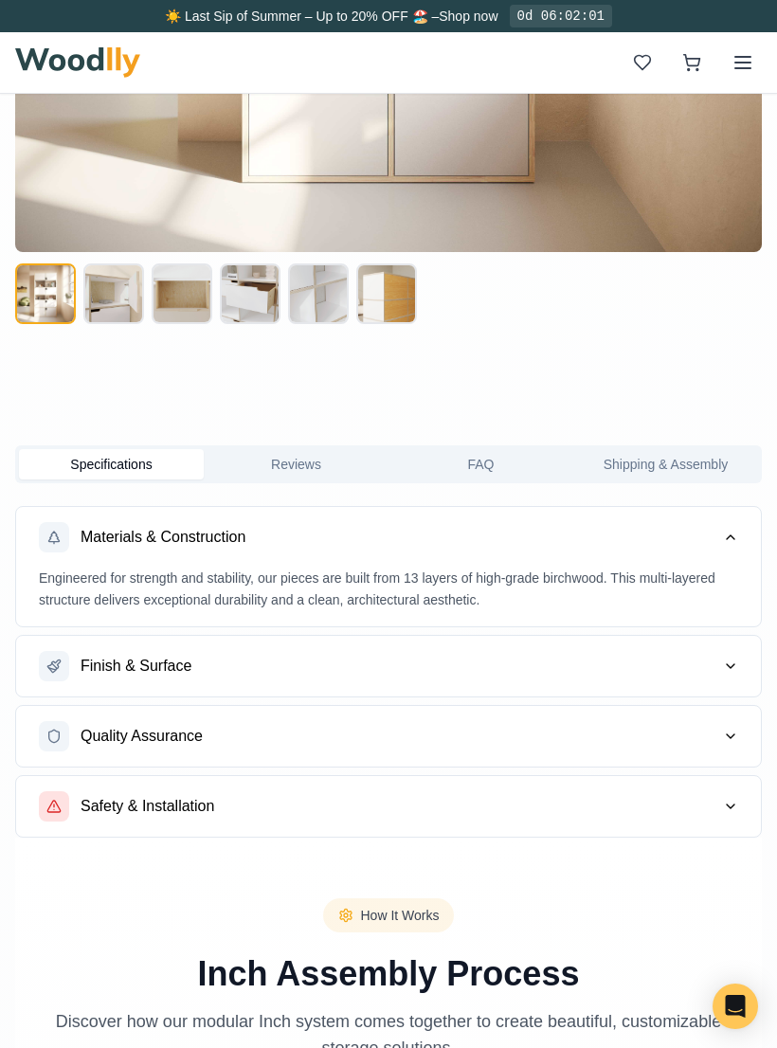
click at [729, 552] on button "Materials & Construction" at bounding box center [388, 537] width 745 height 61
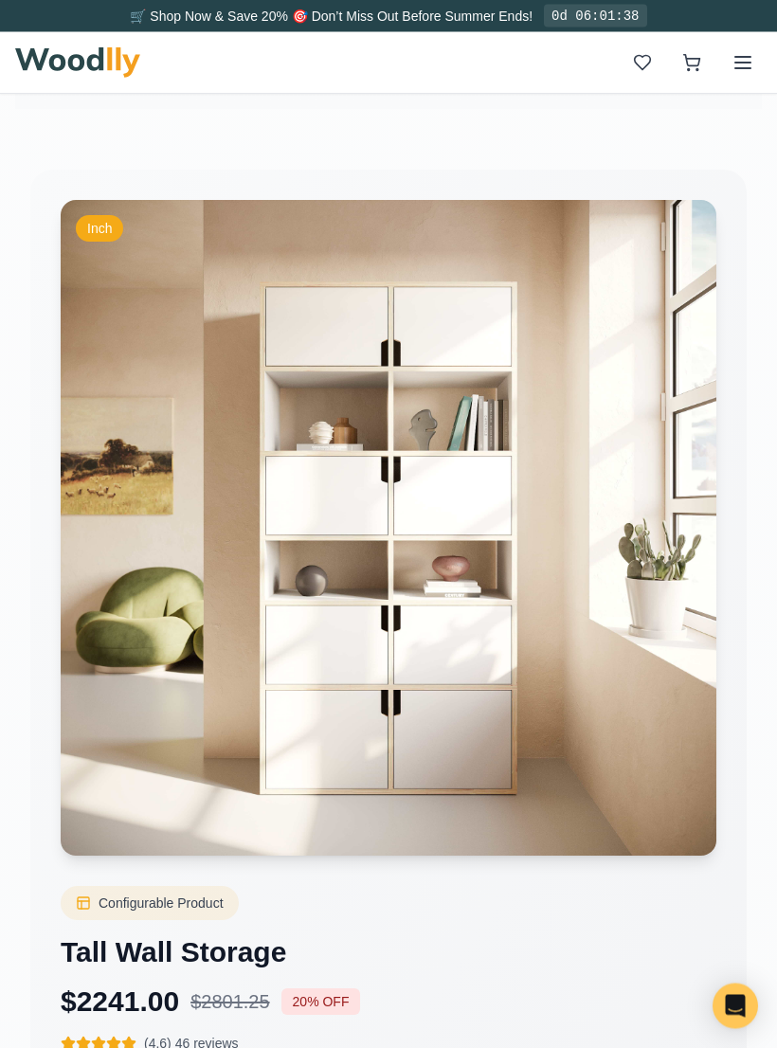
scroll to position [3431, 0]
click at [478, 636] on img at bounding box center [389, 528] width 656 height 656
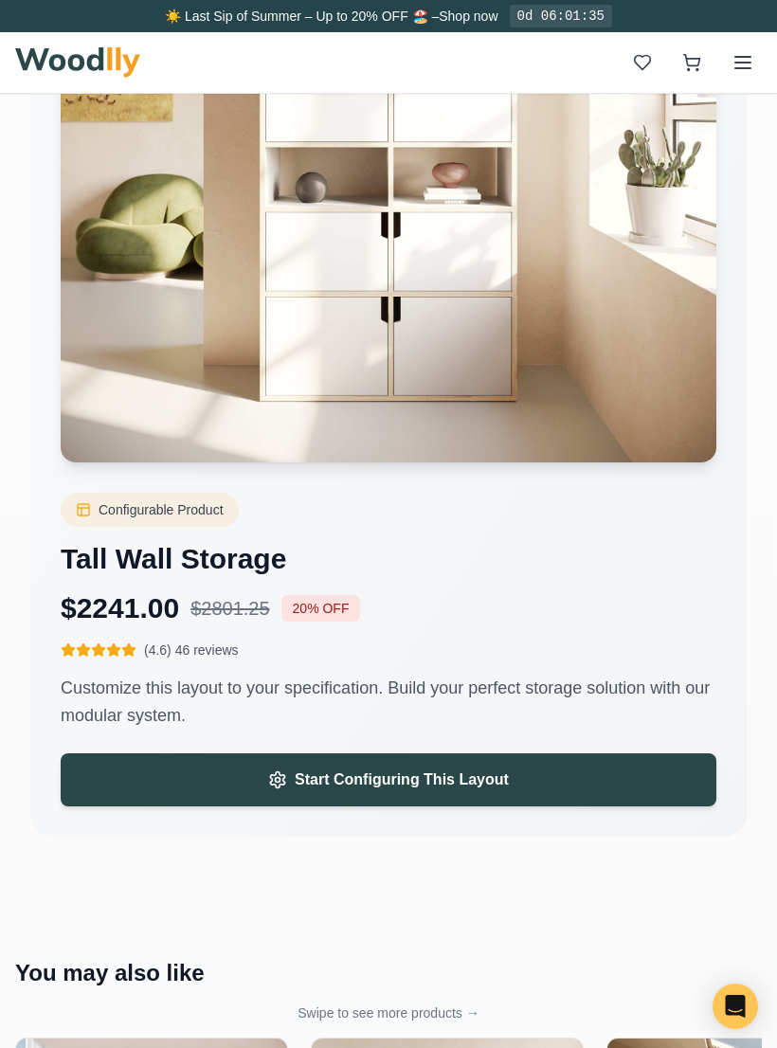
click at [555, 792] on button "Start Configuring This Layout" at bounding box center [389, 779] width 656 height 53
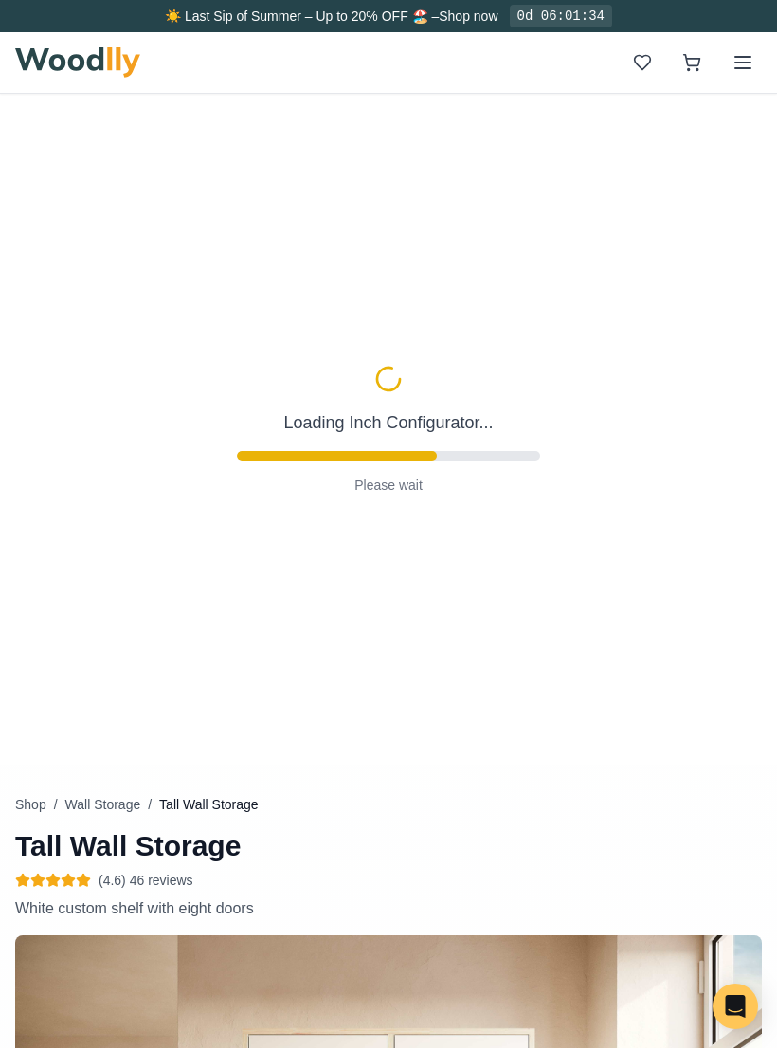
type input "36"
type input "6"
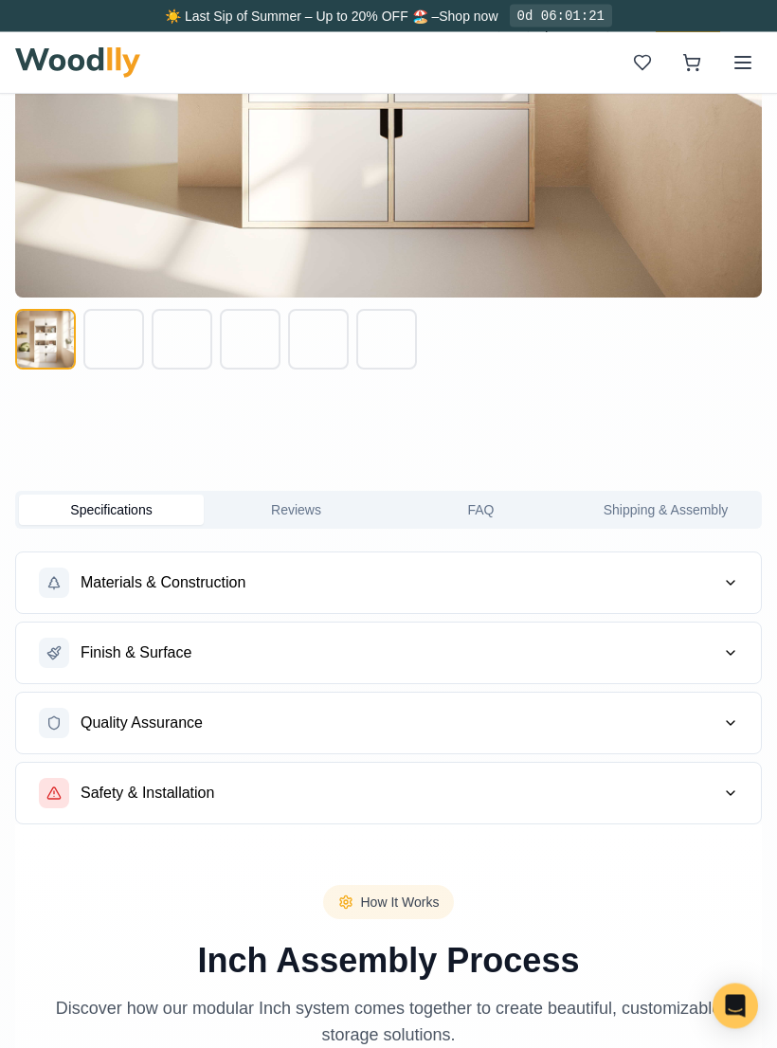
scroll to position [1385, 0]
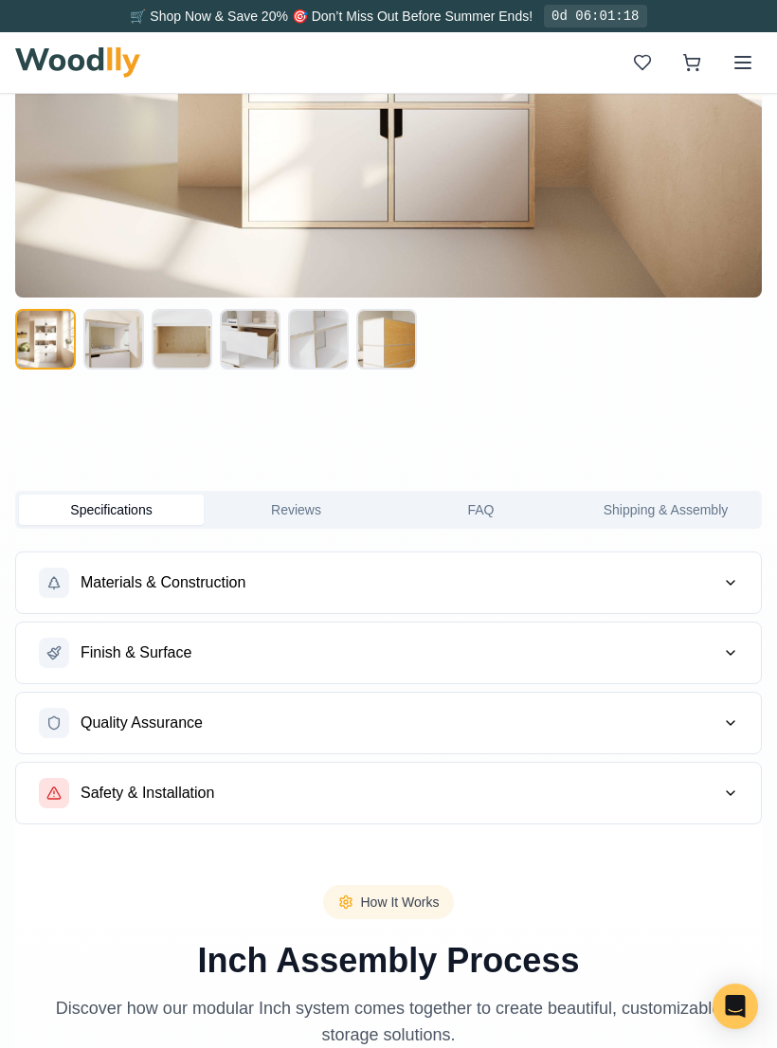
click at [143, 512] on button "Specifications" at bounding box center [111, 510] width 185 height 30
click at [318, 510] on button "Reviews" at bounding box center [296, 510] width 185 height 30
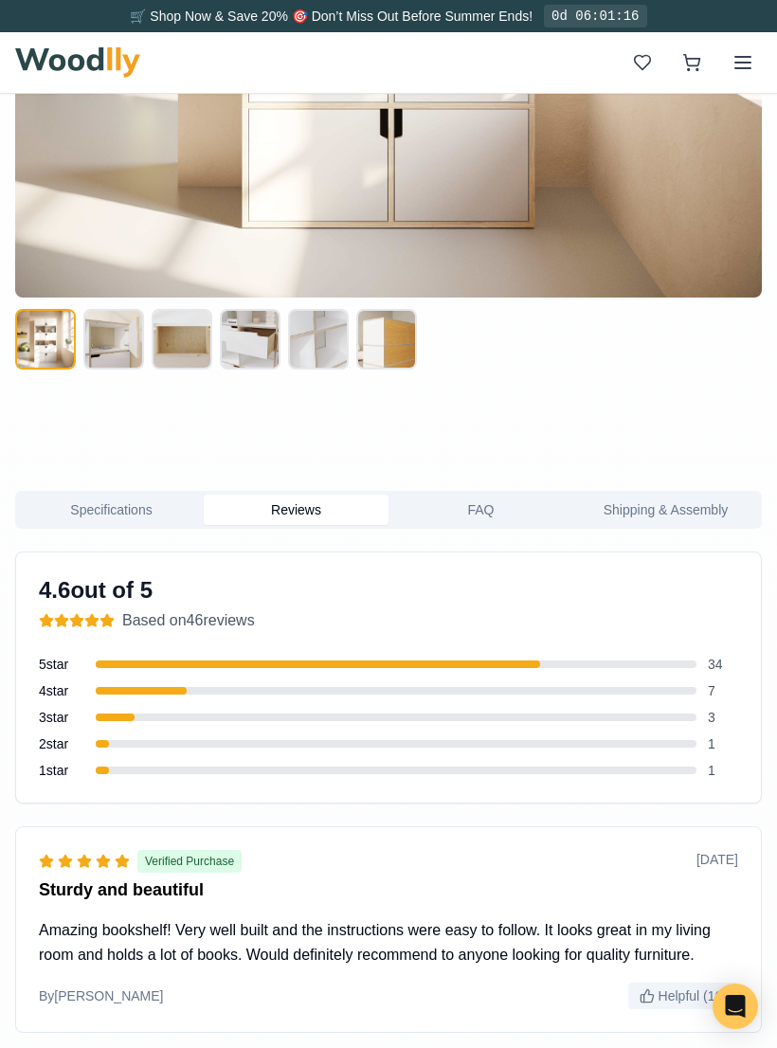
click at [115, 524] on button "Specifications" at bounding box center [111, 510] width 185 height 30
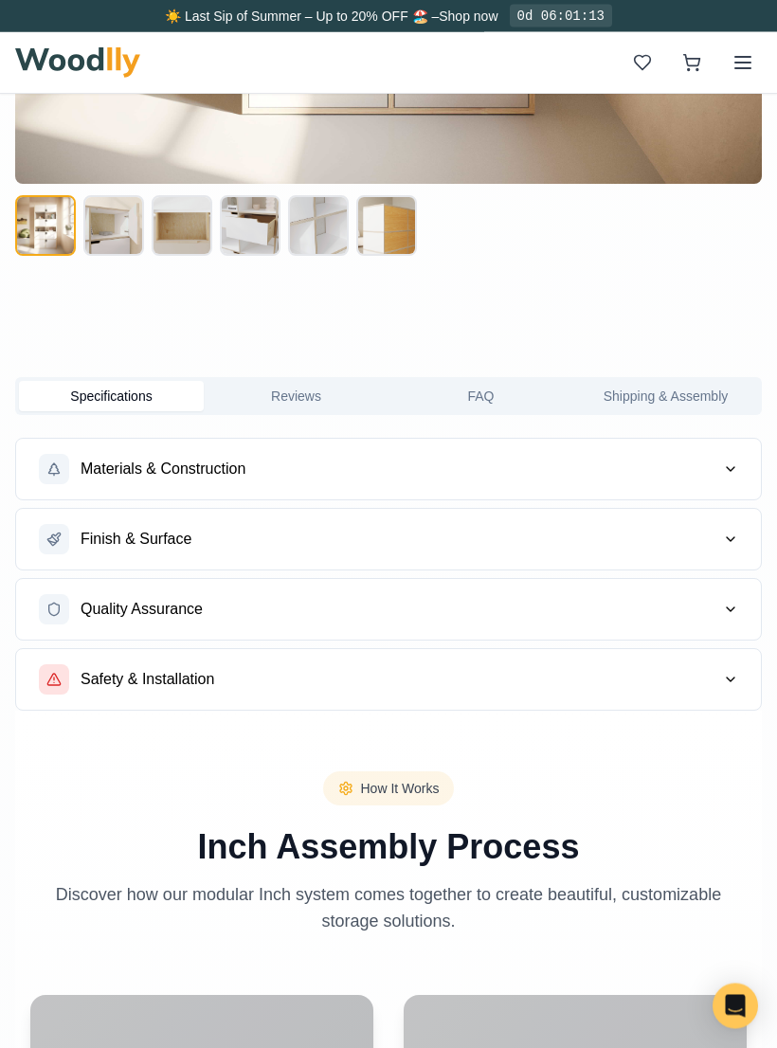
scroll to position [1497, 0]
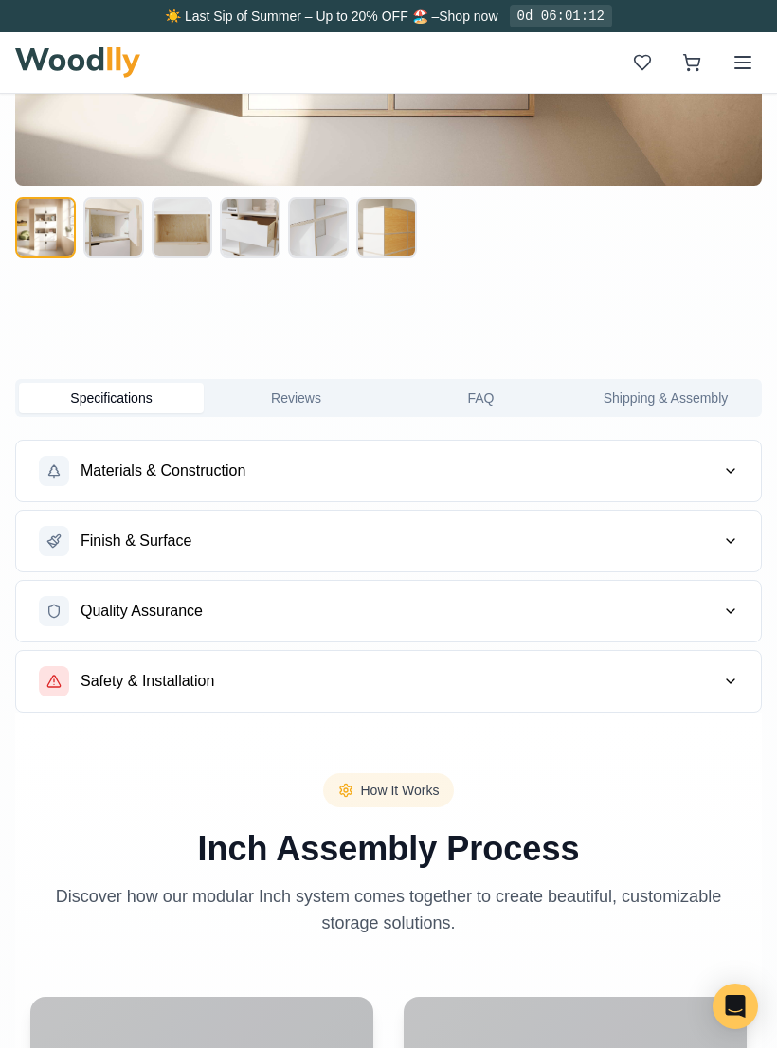
click at [738, 469] on button "Materials & Construction" at bounding box center [388, 471] width 745 height 61
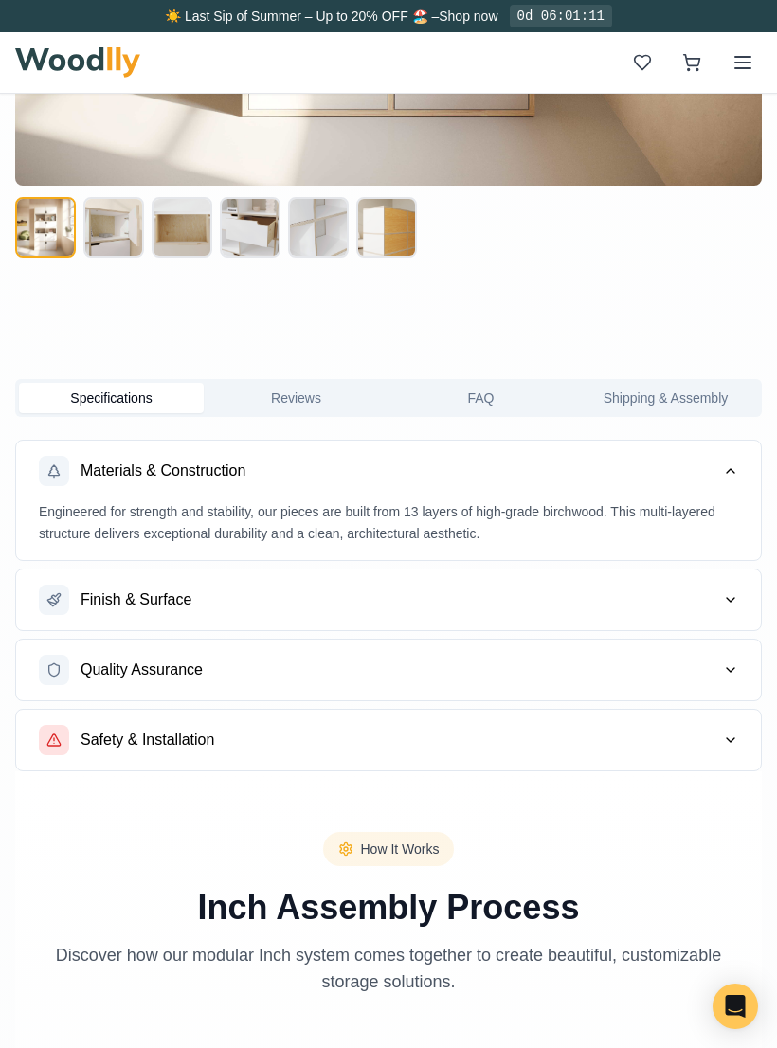
click at [733, 474] on icon "button" at bounding box center [730, 470] width 15 height 15
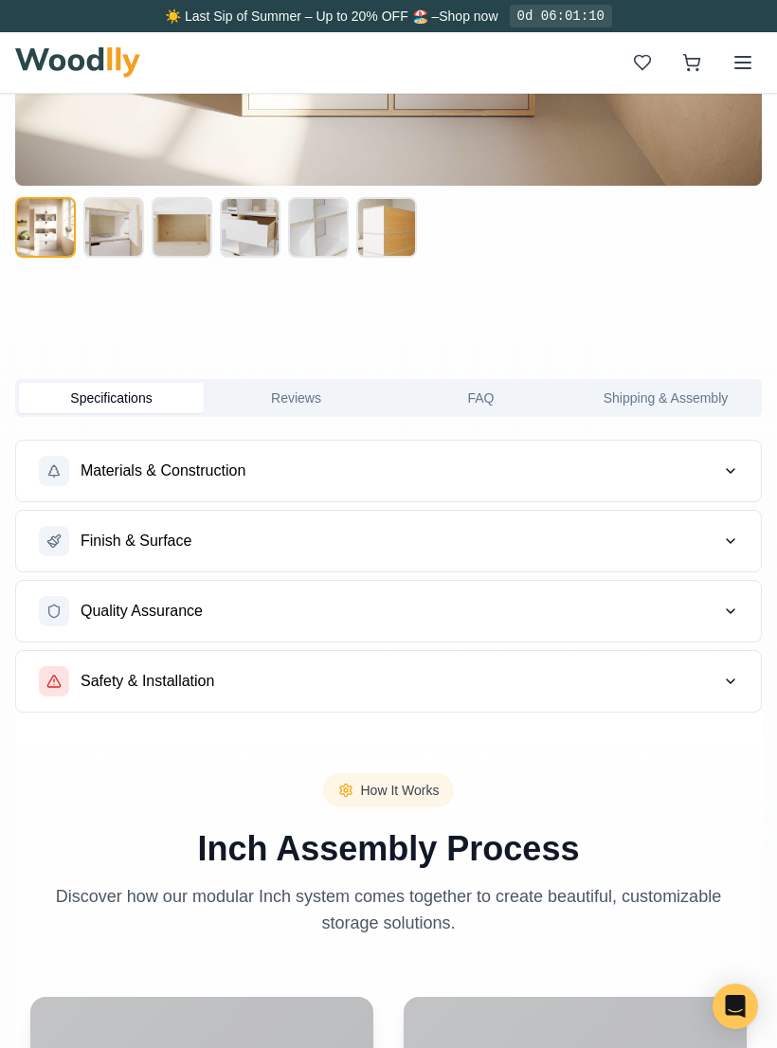
click at [735, 539] on icon "button" at bounding box center [731, 541] width 8 height 4
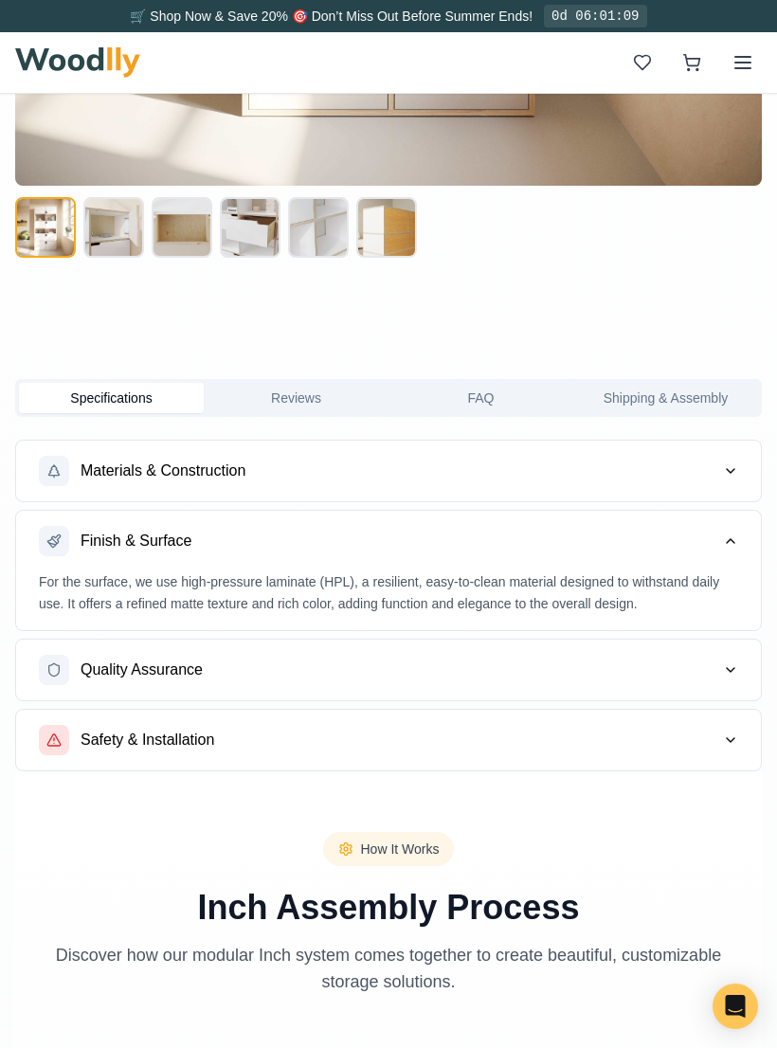
click at [733, 535] on icon "button" at bounding box center [730, 541] width 15 height 15
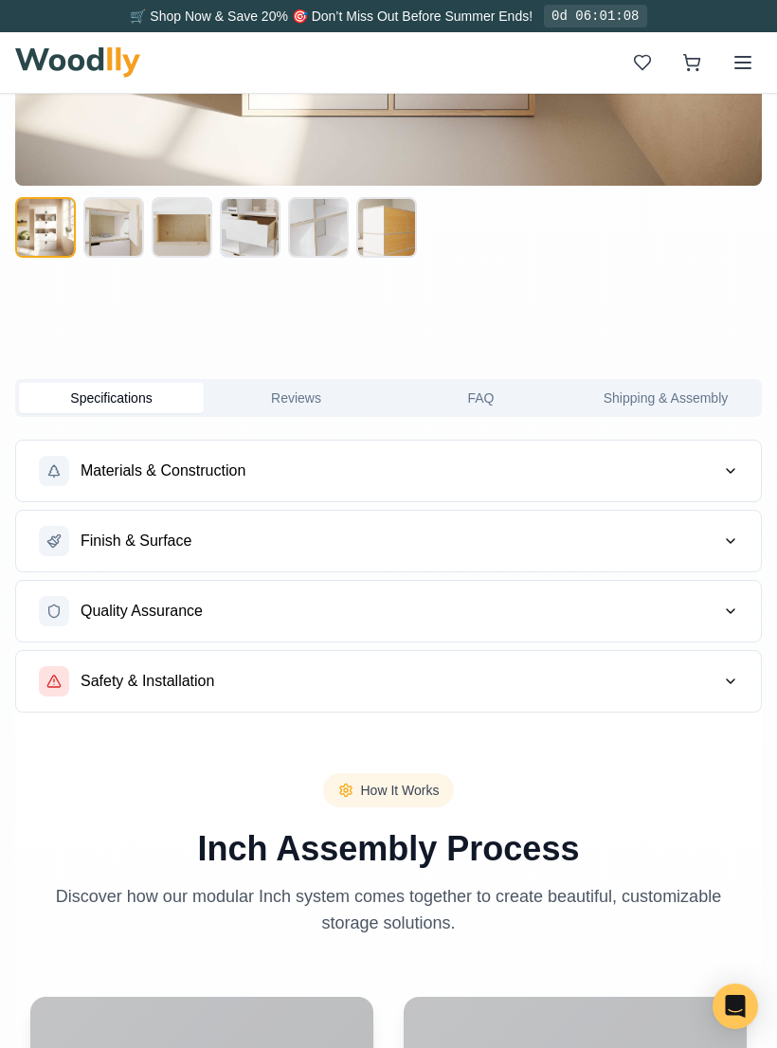
click at [731, 626] on button "Quality Assurance" at bounding box center [388, 611] width 745 height 61
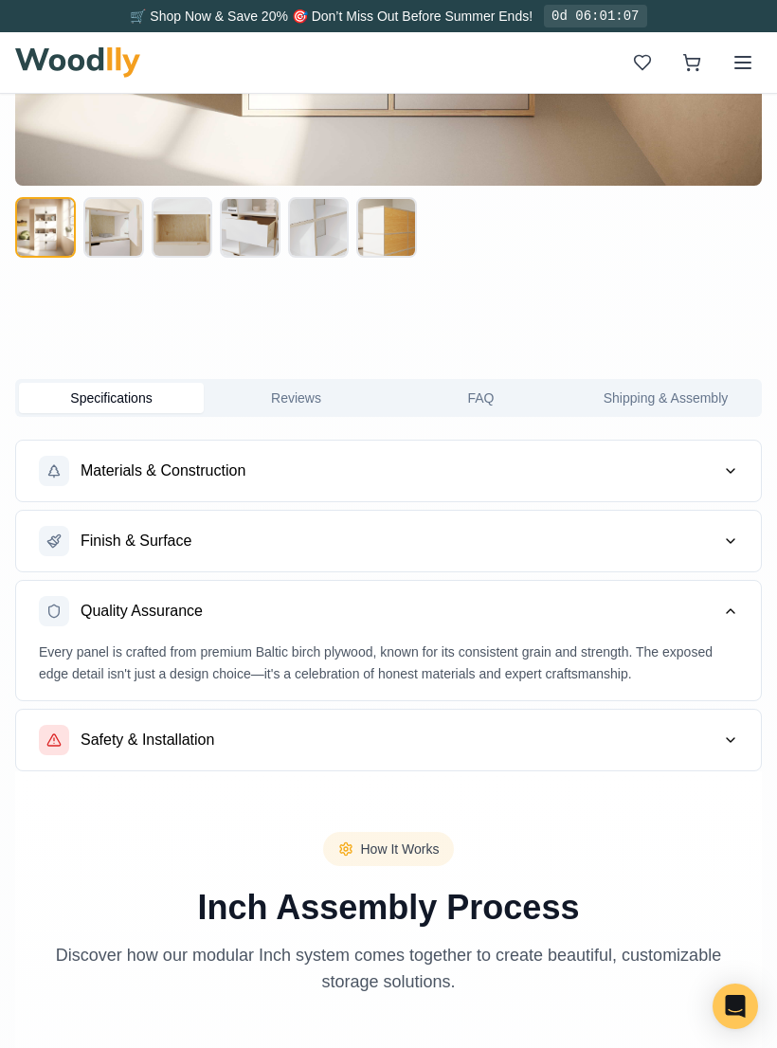
click at [736, 610] on icon "button" at bounding box center [730, 611] width 15 height 15
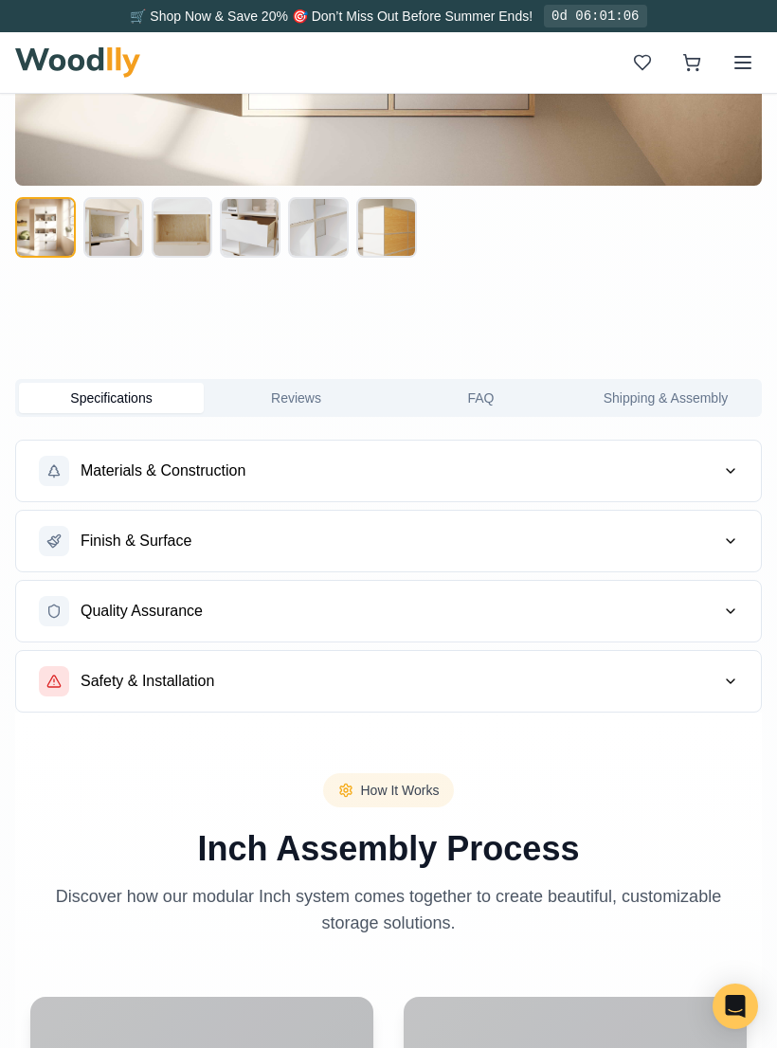
click at [734, 685] on icon "button" at bounding box center [730, 681] width 15 height 15
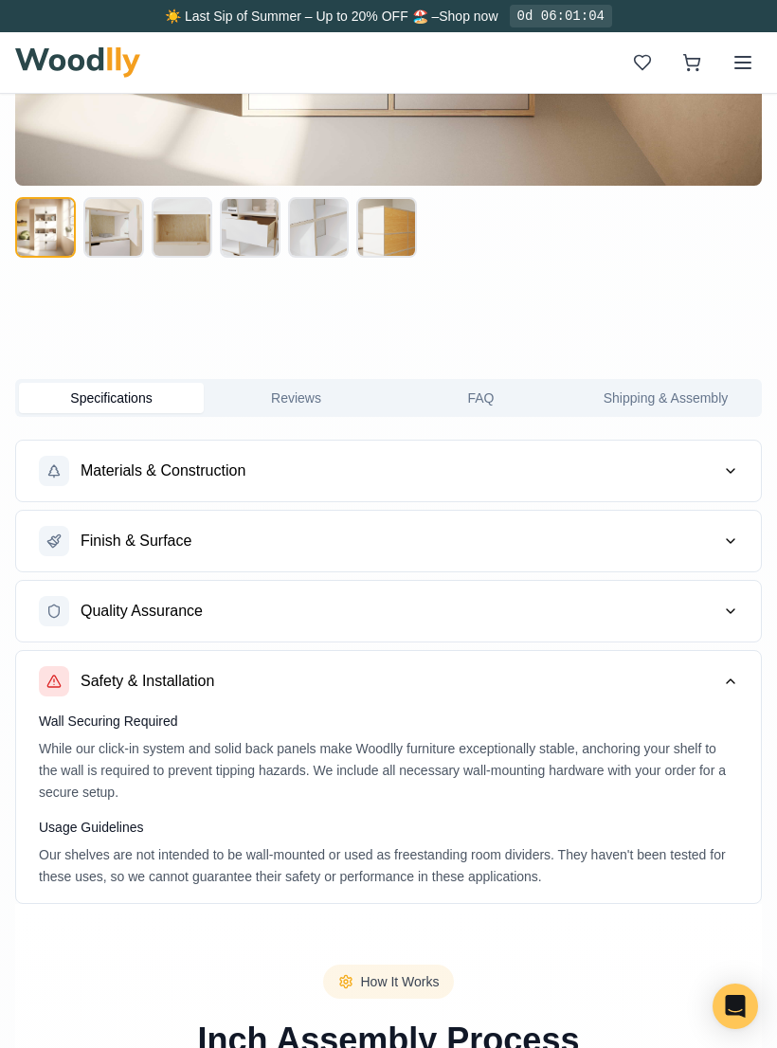
click at [736, 681] on icon "button" at bounding box center [730, 681] width 15 height 15
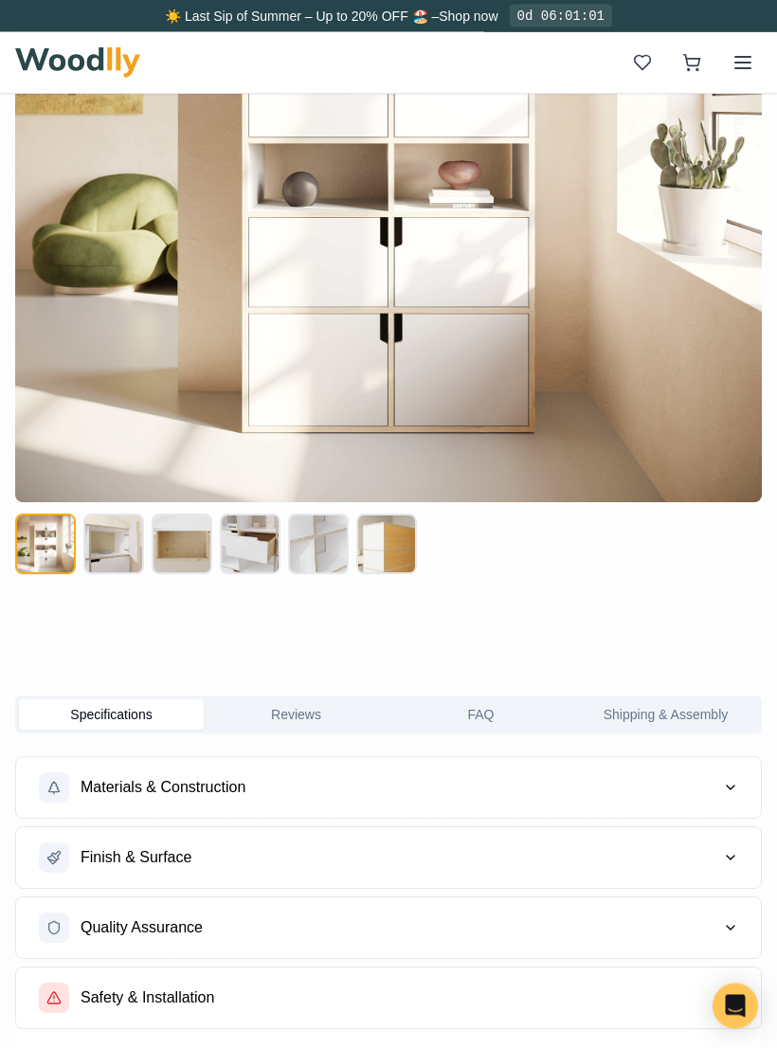
scroll to position [1180, 0]
click at [118, 558] on button at bounding box center [113, 544] width 61 height 61
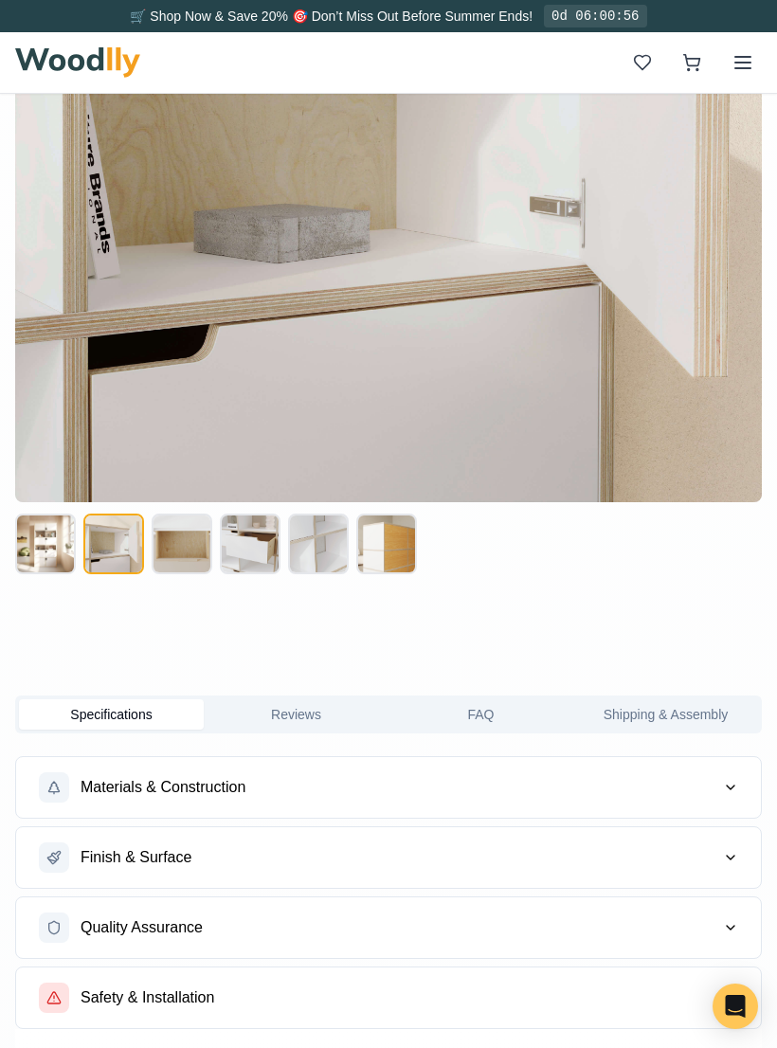
click at [190, 546] on button at bounding box center [182, 544] width 61 height 61
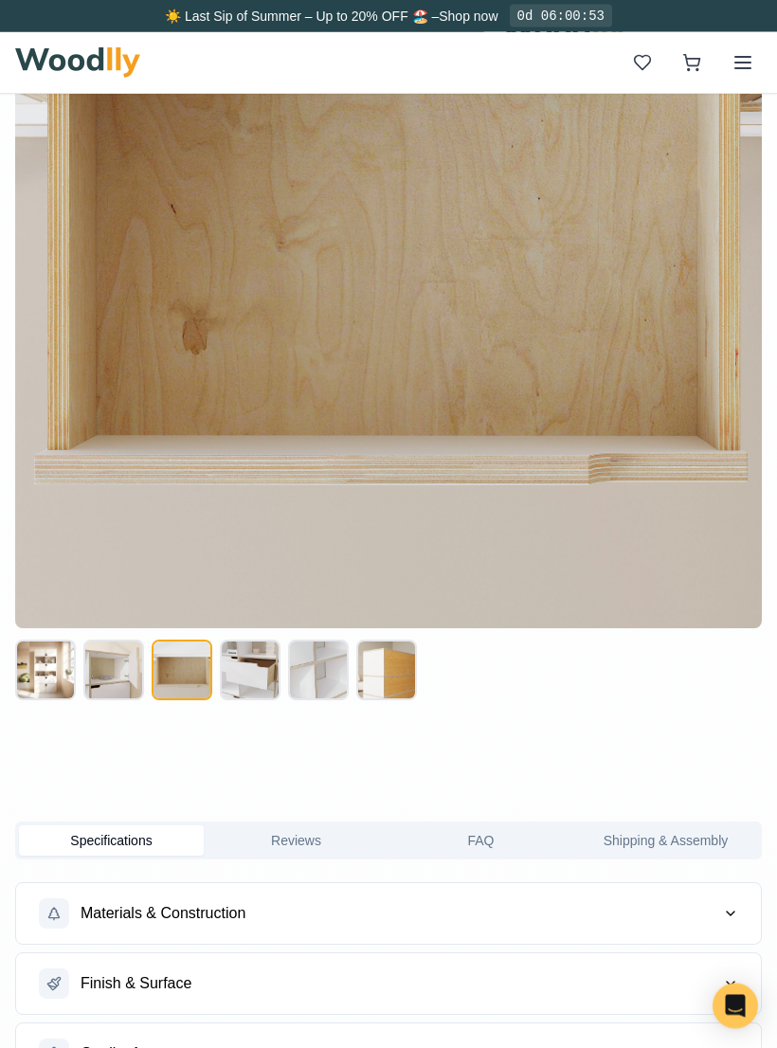
scroll to position [1054, 0]
click at [245, 673] on button at bounding box center [250, 670] width 61 height 61
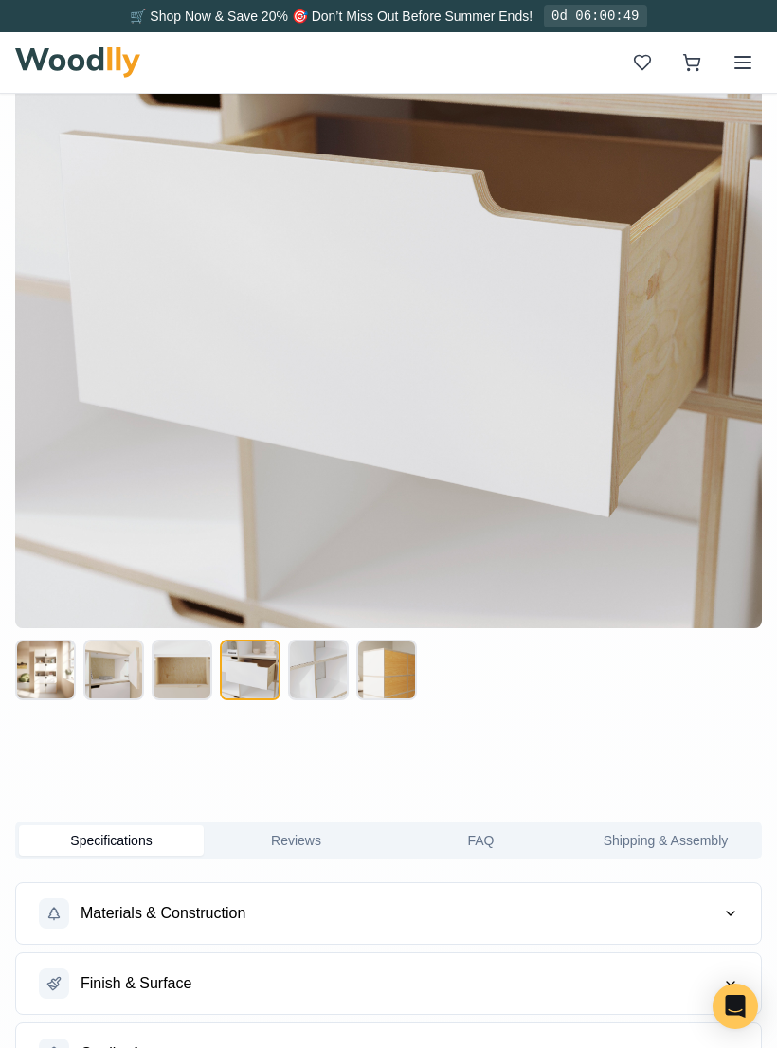
click at [330, 684] on button at bounding box center [318, 670] width 61 height 61
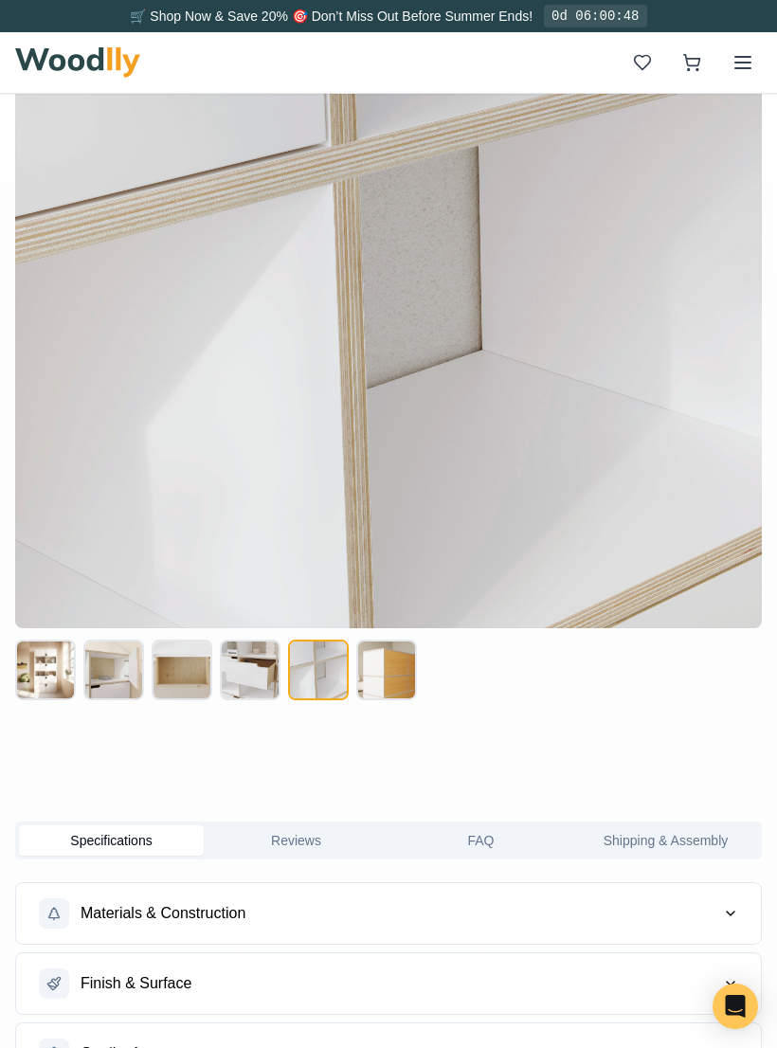
click at [401, 673] on button at bounding box center [386, 670] width 61 height 61
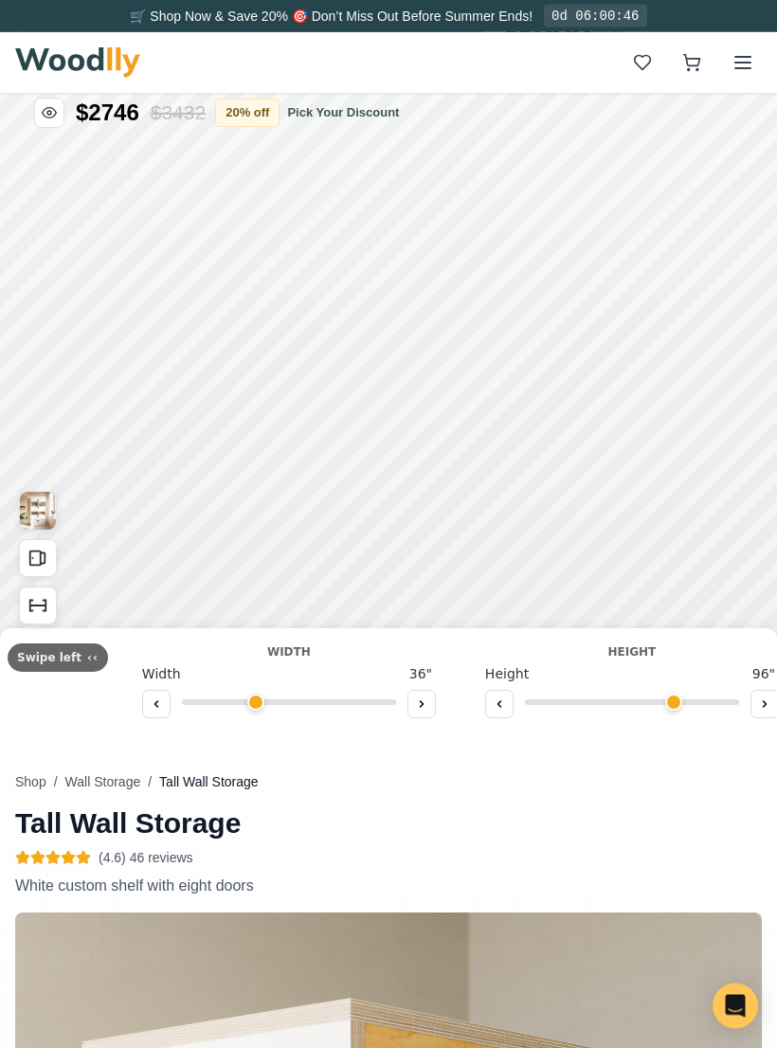
scroll to position [0, 0]
